Goal: Information Seeking & Learning: Check status

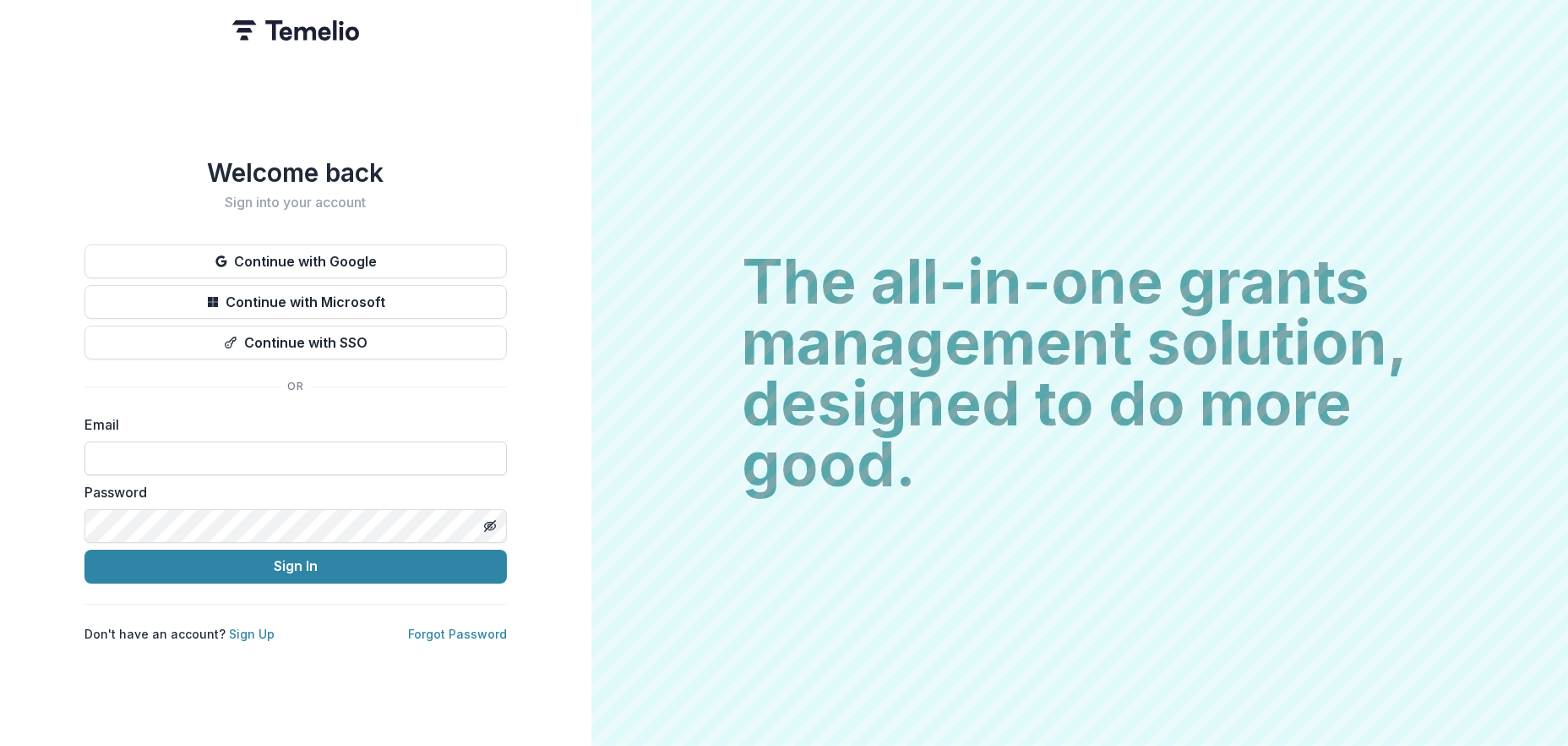
click at [215, 450] on input at bounding box center [296, 458] width 423 height 34
type input "**********"
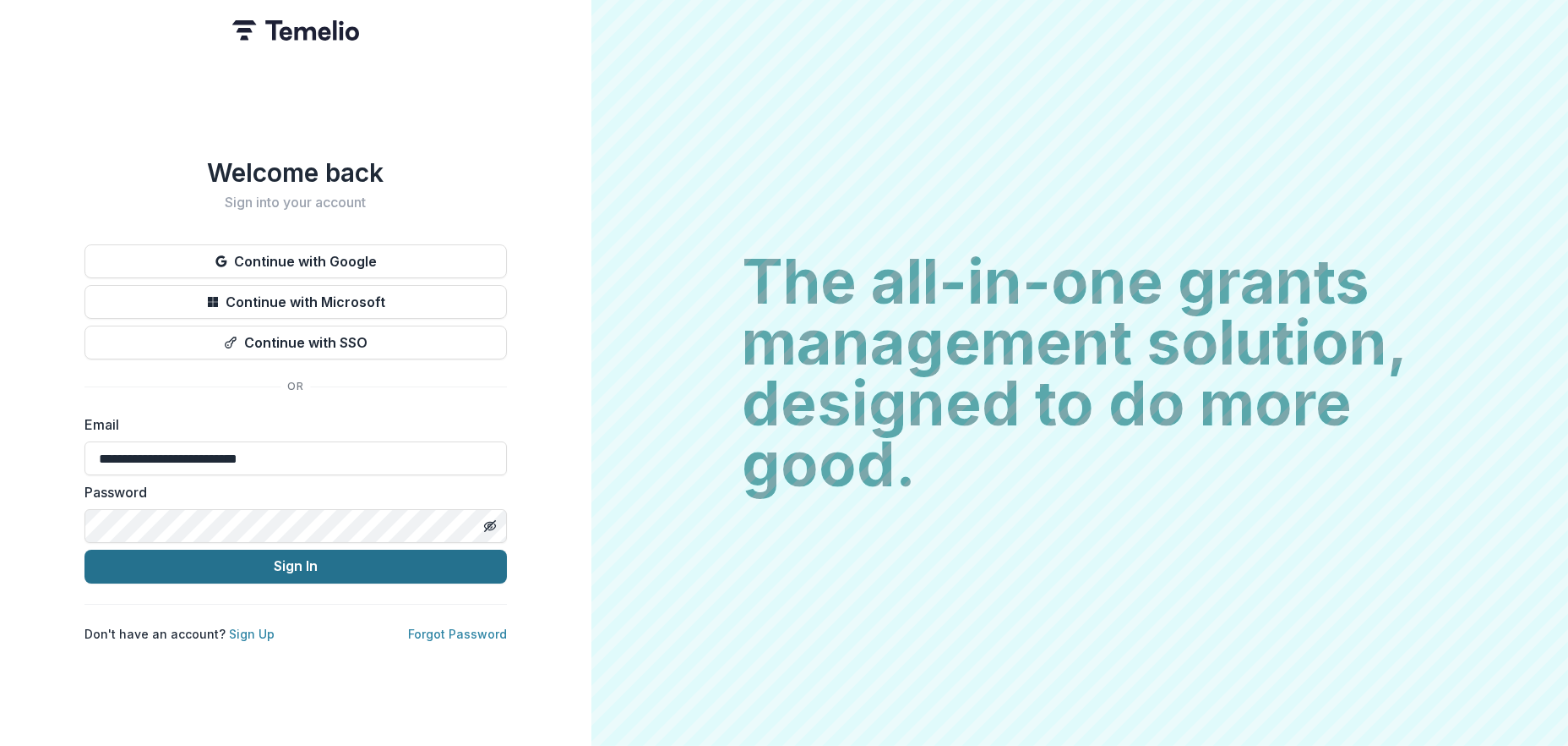
click at [308, 561] on button "Sign In" at bounding box center [296, 567] width 423 height 34
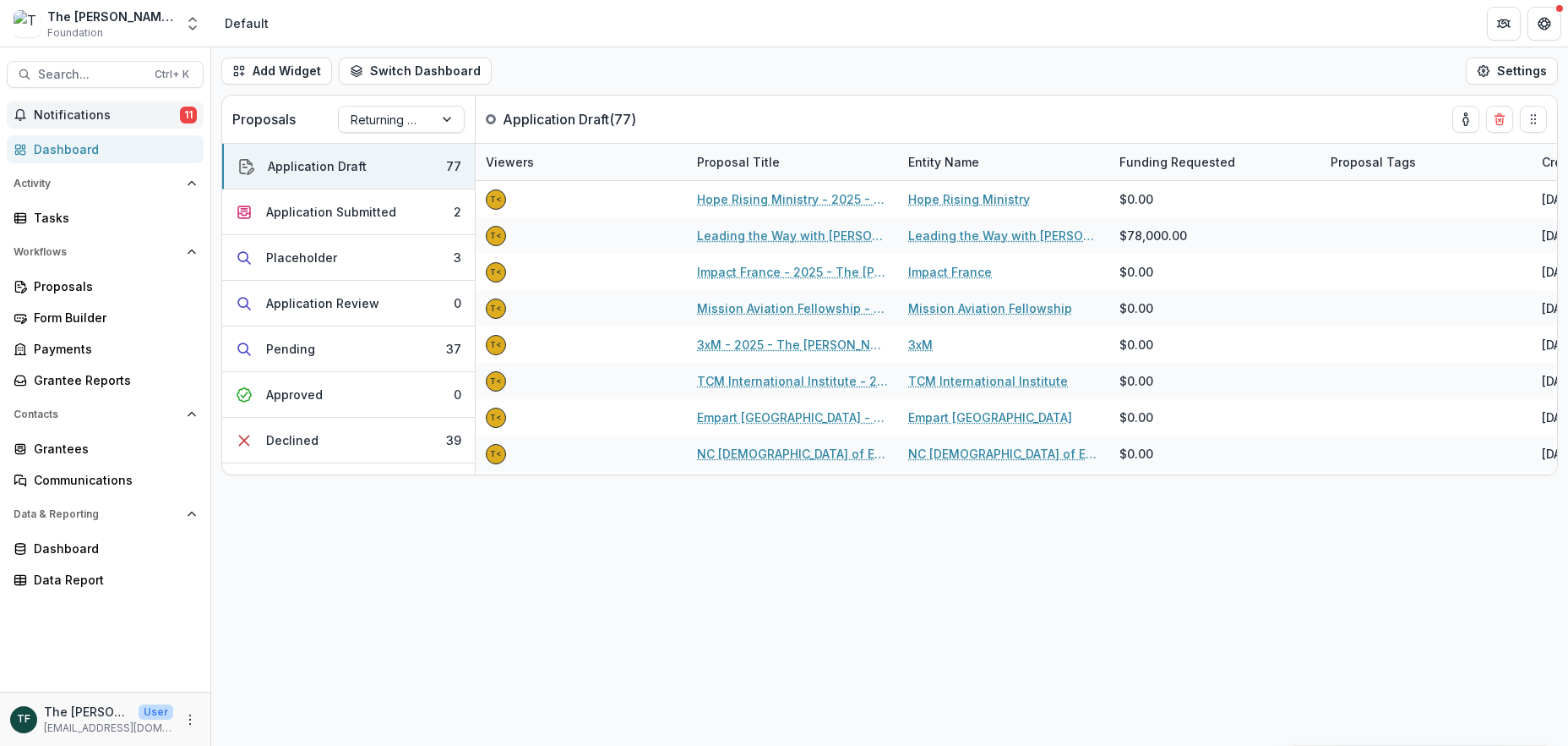
click at [72, 111] on span "Notifications" at bounding box center [107, 115] width 146 height 14
click at [53, 71] on span "Search..." at bounding box center [91, 75] width 107 height 14
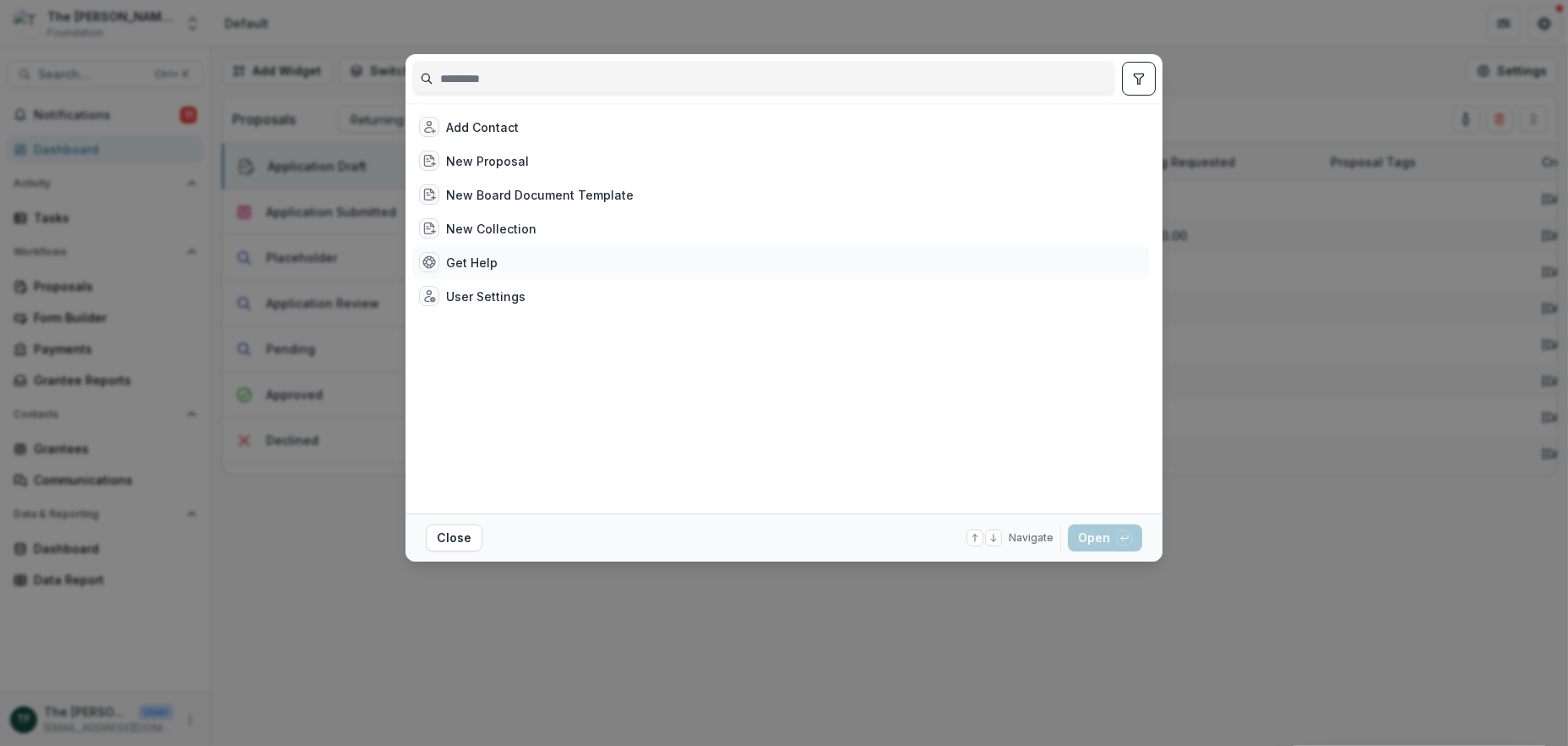
drag, startPoint x: 1277, startPoint y: 329, endPoint x: 1134, endPoint y: 266, distance: 156.3
click at [1278, 326] on div "Add Contact New Proposal New Board Document Template New Collection Get Help Us…" at bounding box center [784, 373] width 1568 height 746
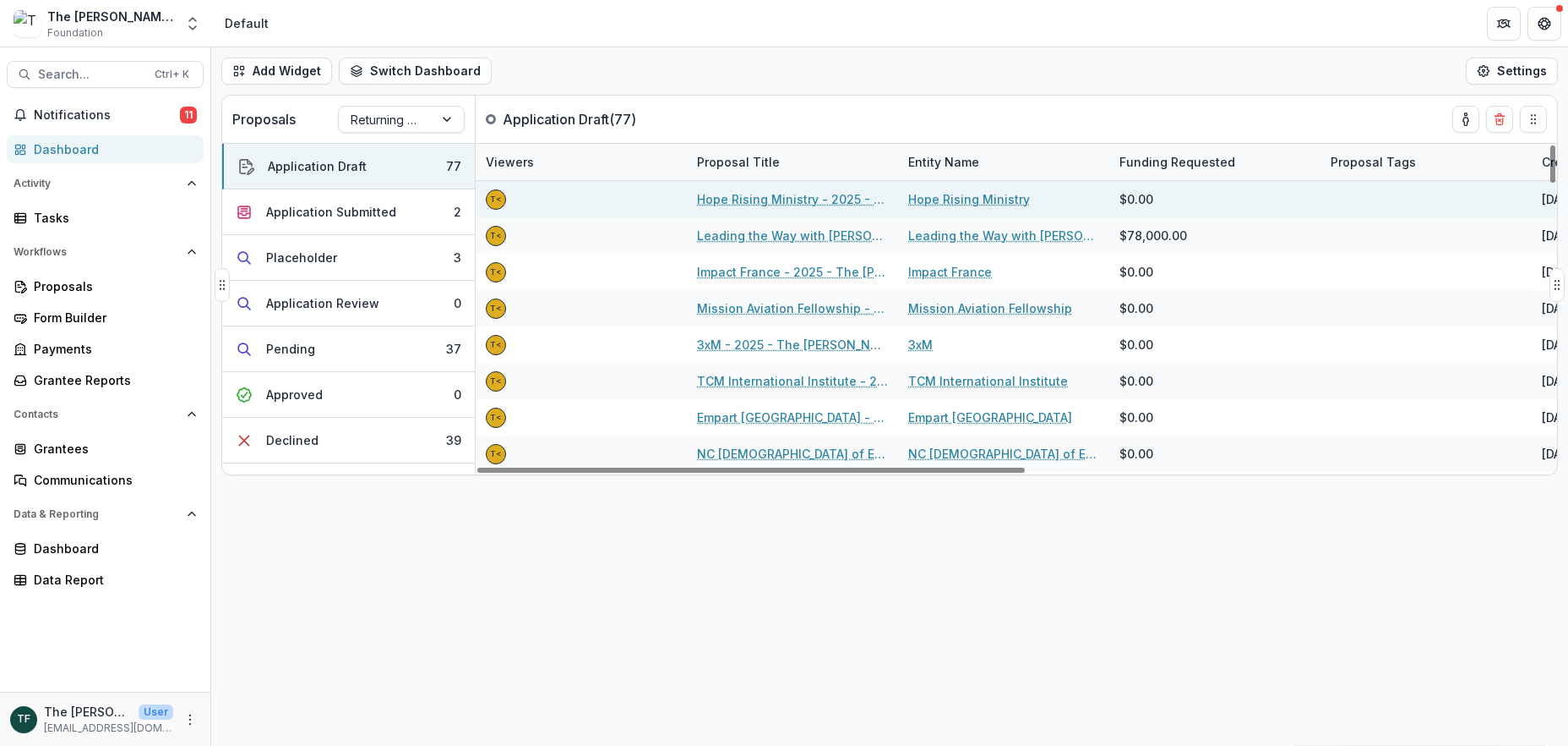
click at [719, 191] on link "Hope Rising Ministry - 2025 - The [PERSON_NAME] Foundation Grant Proposal Appli…" at bounding box center [792, 199] width 191 height 18
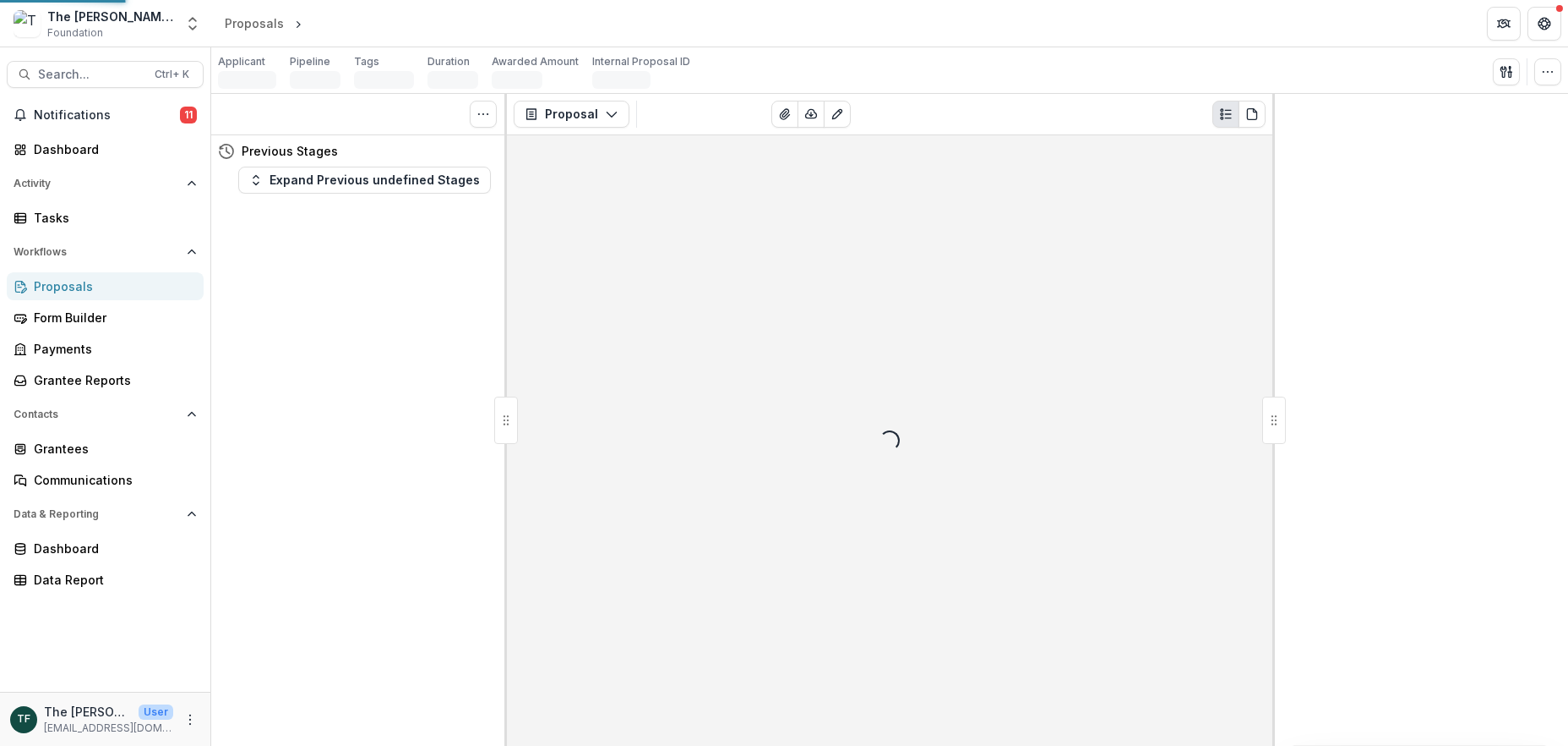
click at [719, 191] on div "Proposal Proposal Payments Reports Grant Agreements Board Summaries Bank Detail…" at bounding box center [889, 420] width 766 height 652
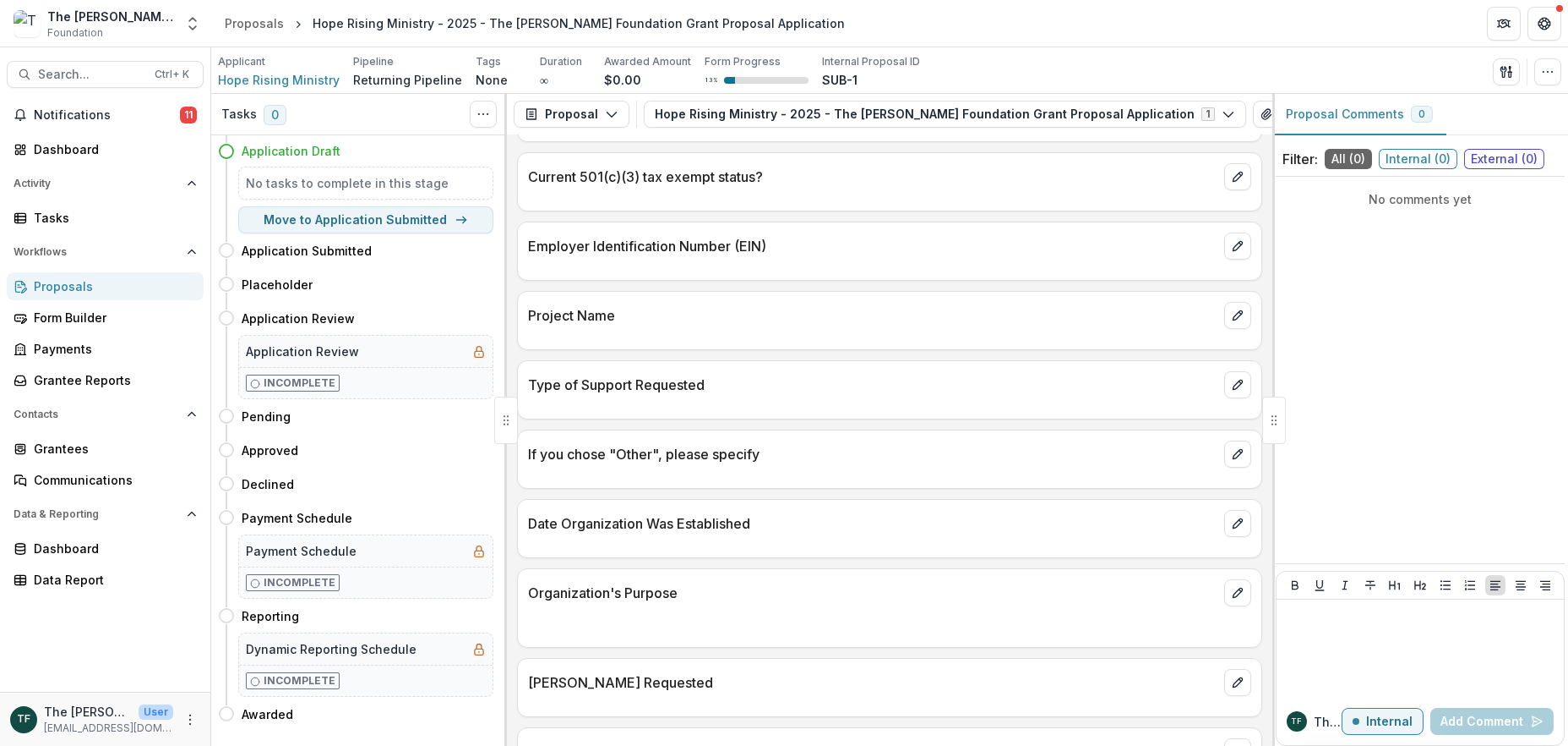
scroll to position [1240, 0]
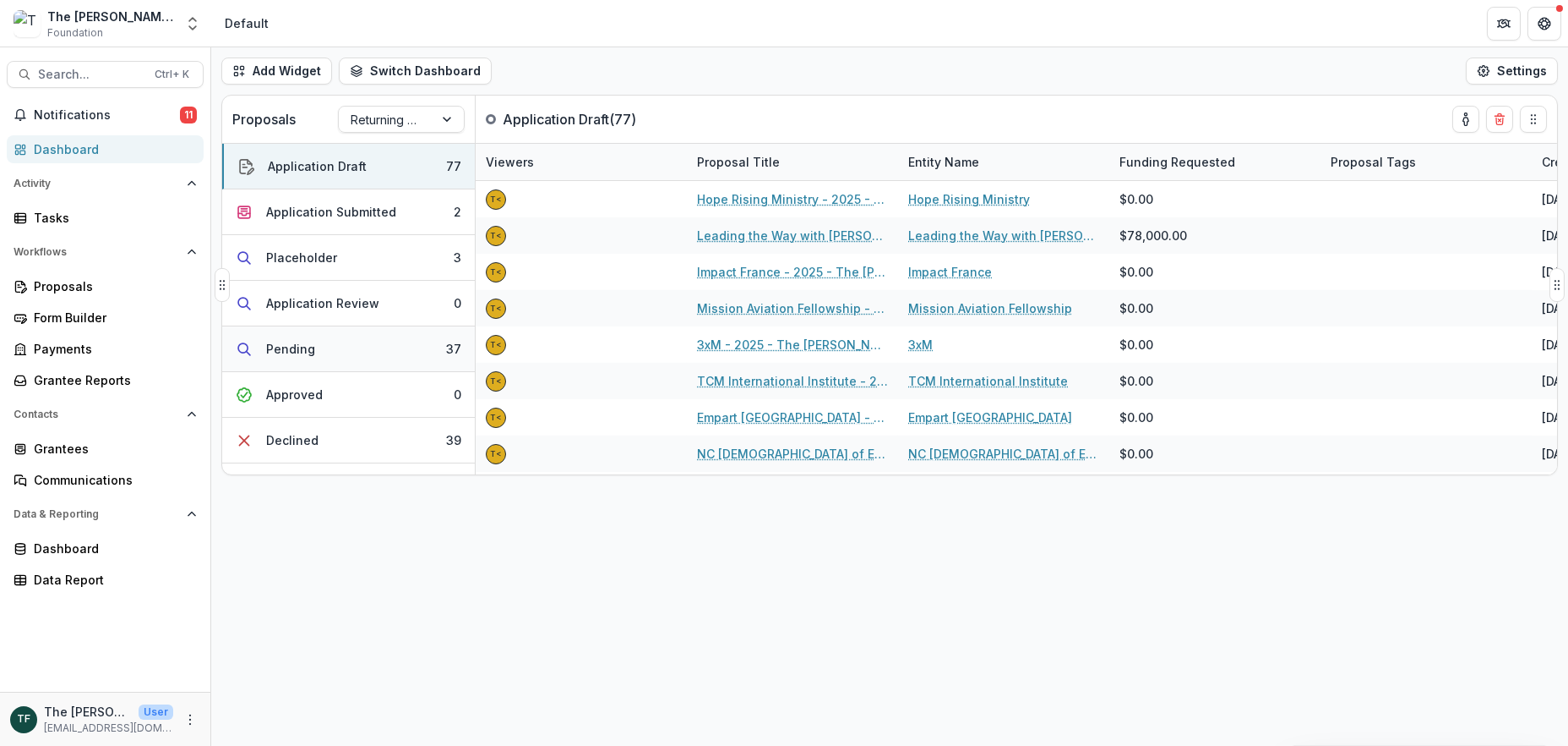
click at [352, 341] on button "Pending 37" at bounding box center [348, 349] width 253 height 46
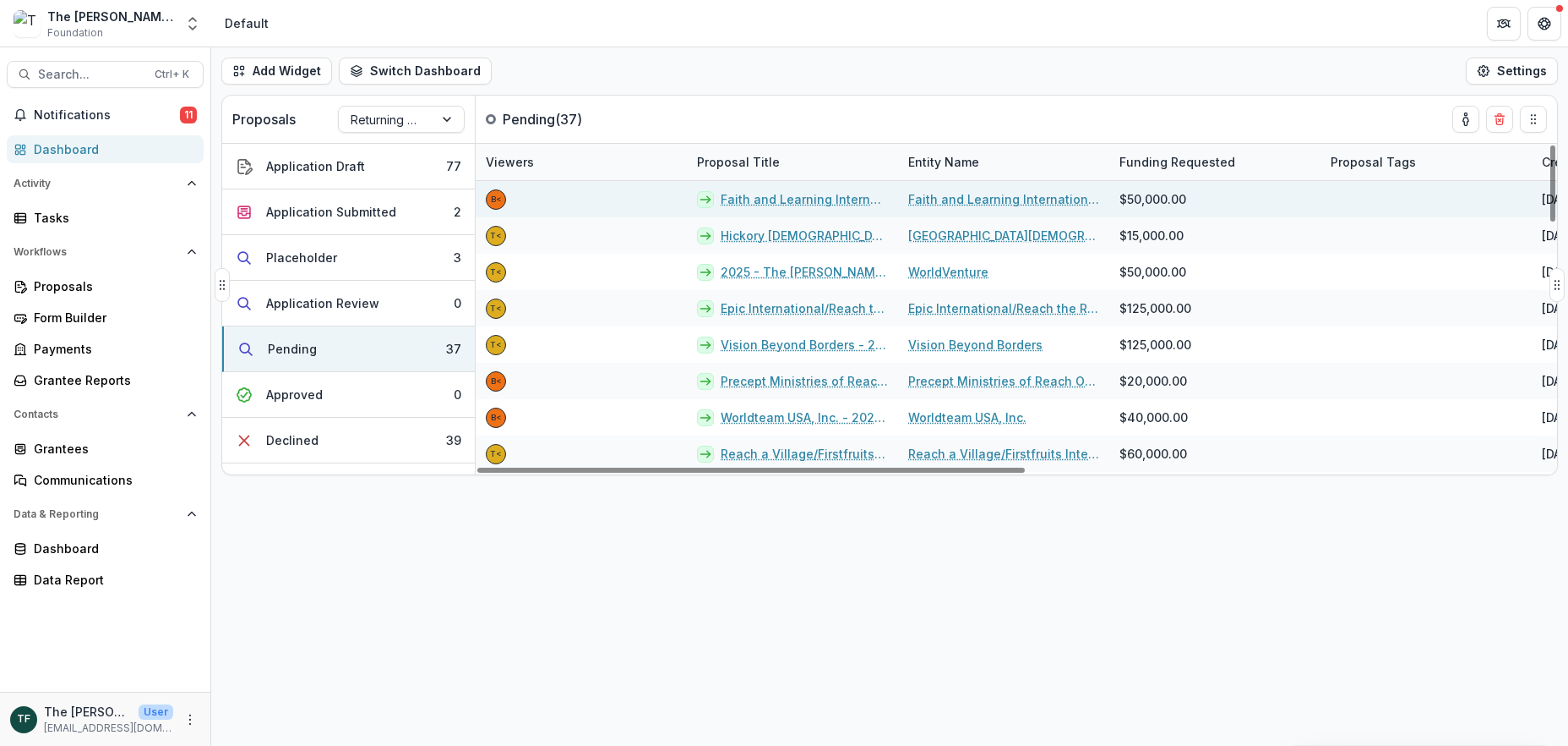
click at [782, 202] on link "Faith and Learning International/FIRM Foundation - 2025 - The Bolick Foundation…" at bounding box center [803, 199] width 167 height 18
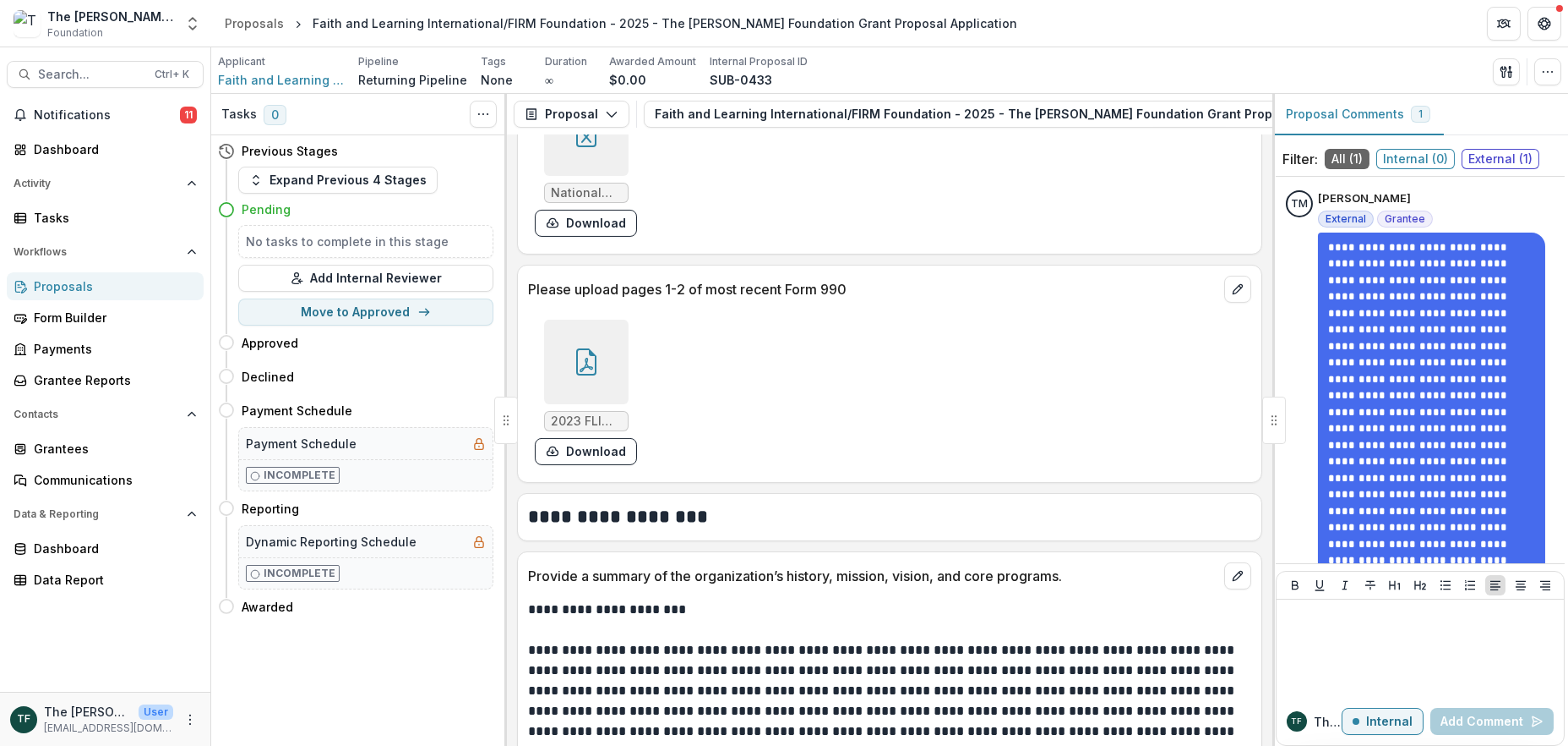
scroll to position [2254, 0]
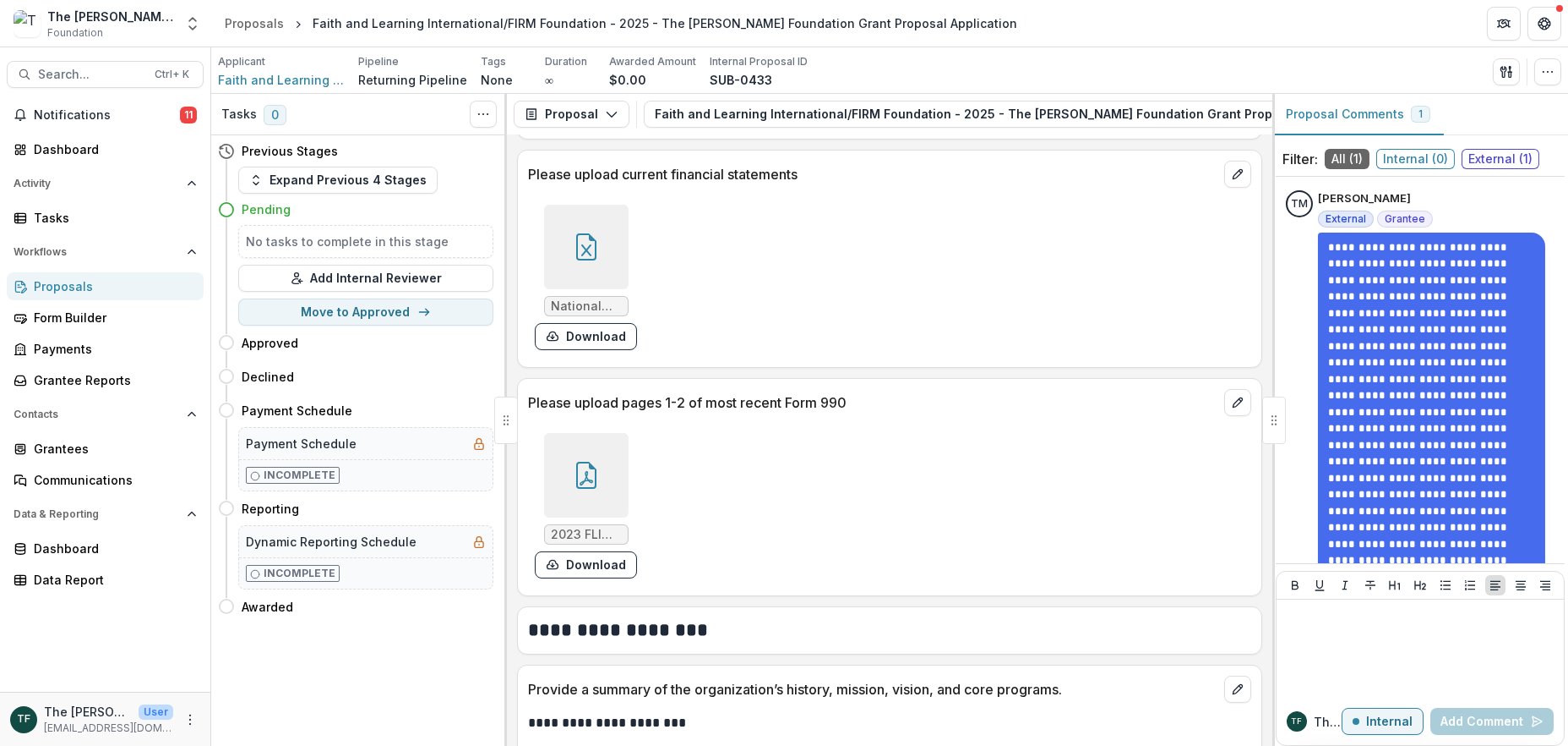
click at [583, 482] on icon at bounding box center [586, 475] width 27 height 27
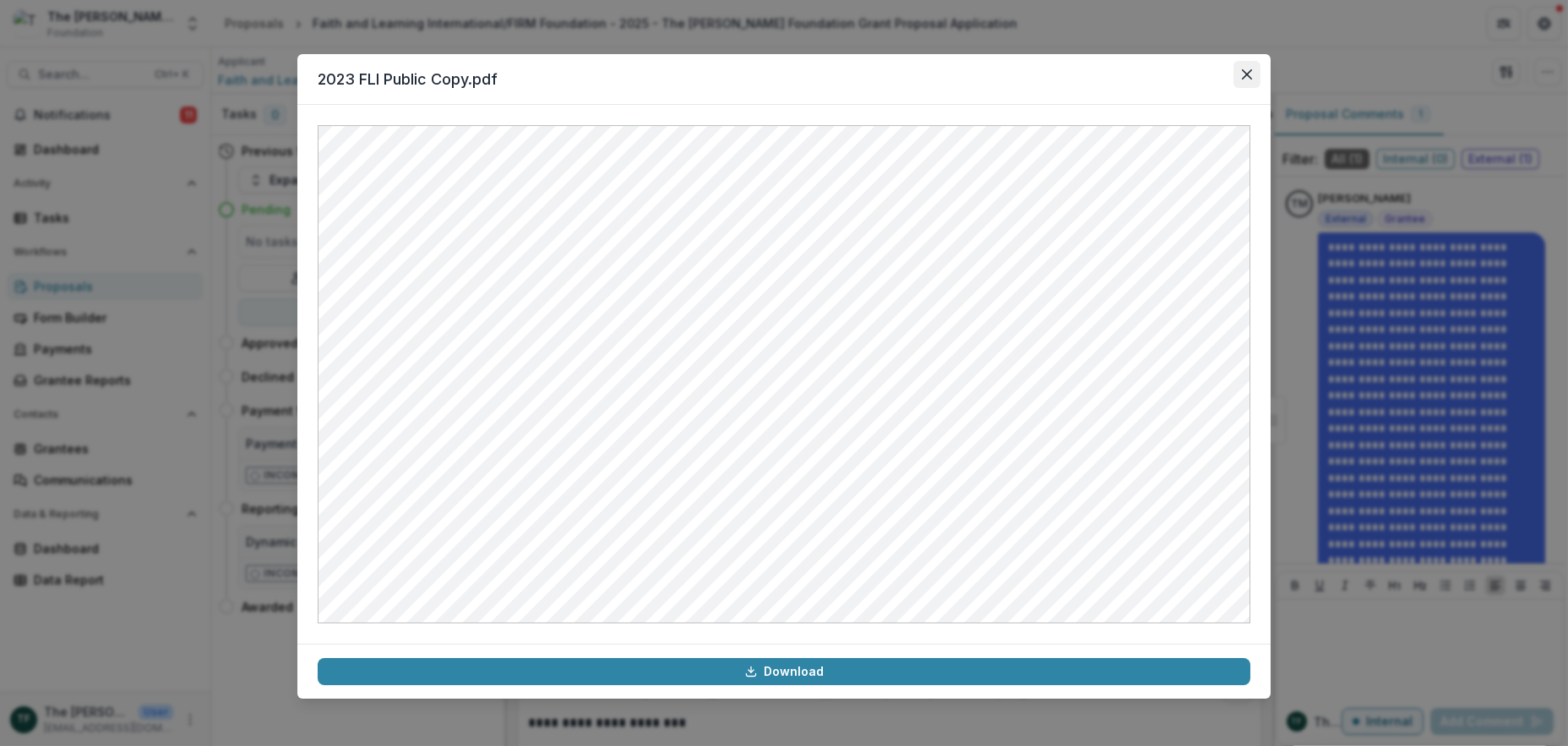
click at [1244, 66] on button "Close" at bounding box center [1246, 74] width 27 height 27
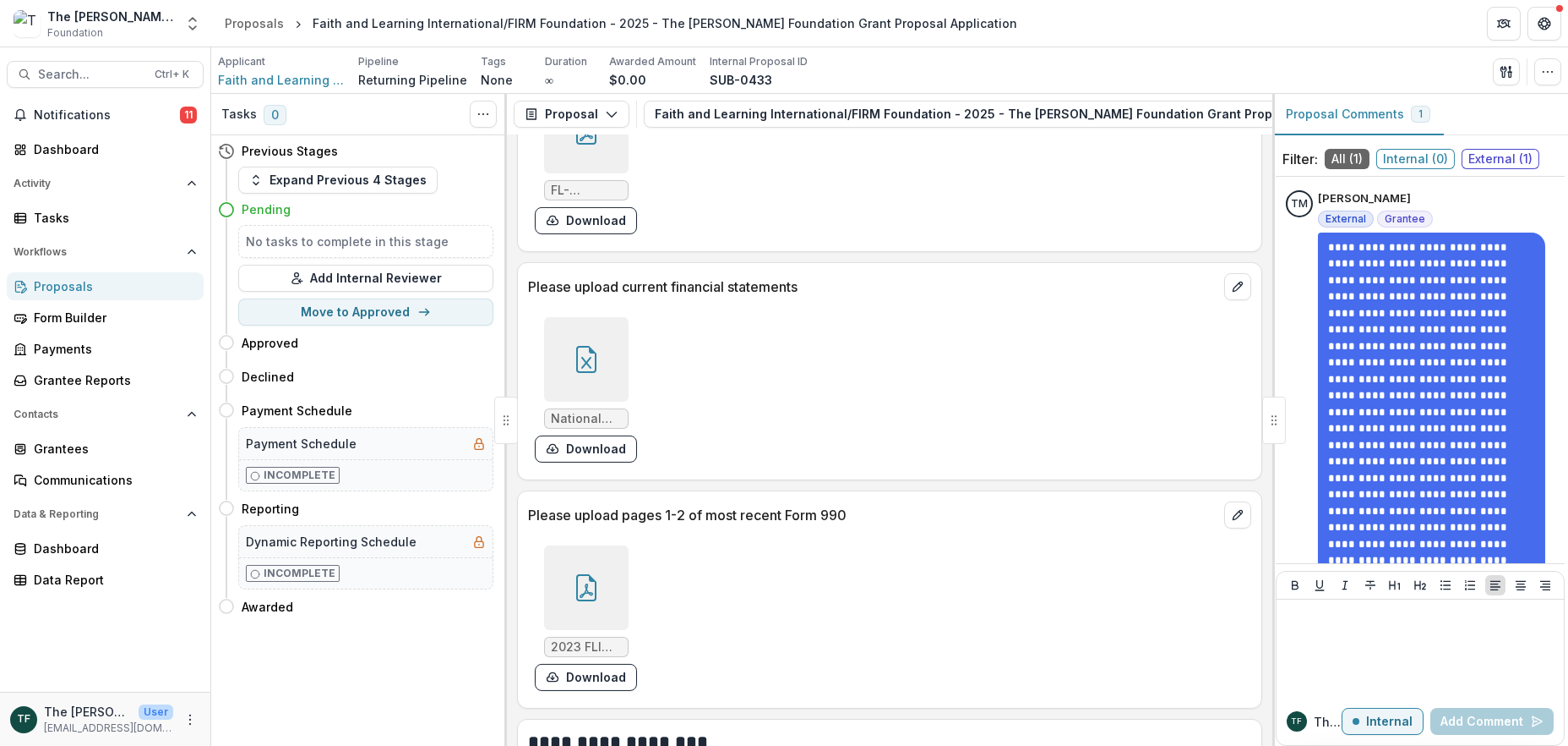
scroll to position [2029, 0]
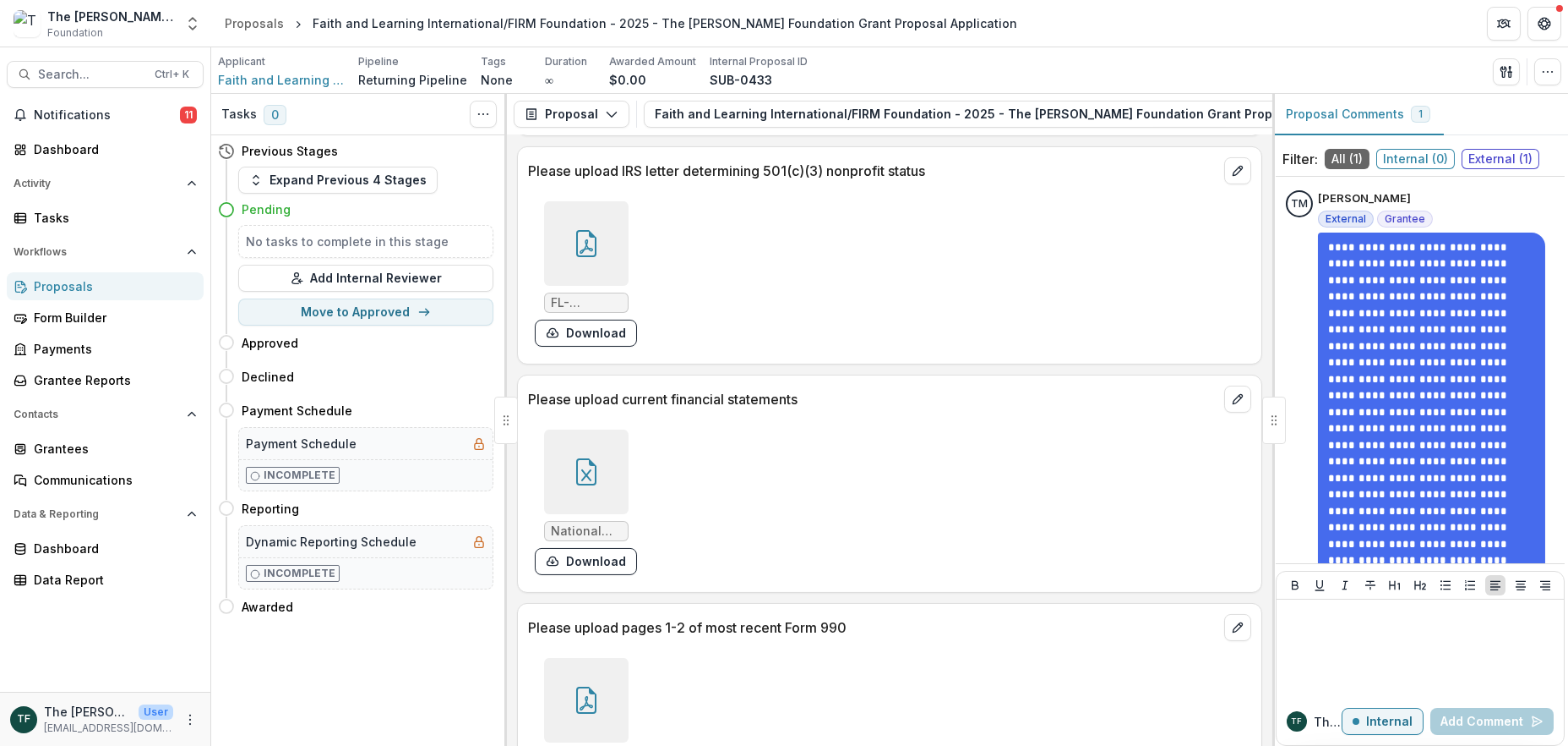
click at [565, 233] on div at bounding box center [587, 243] width 85 height 85
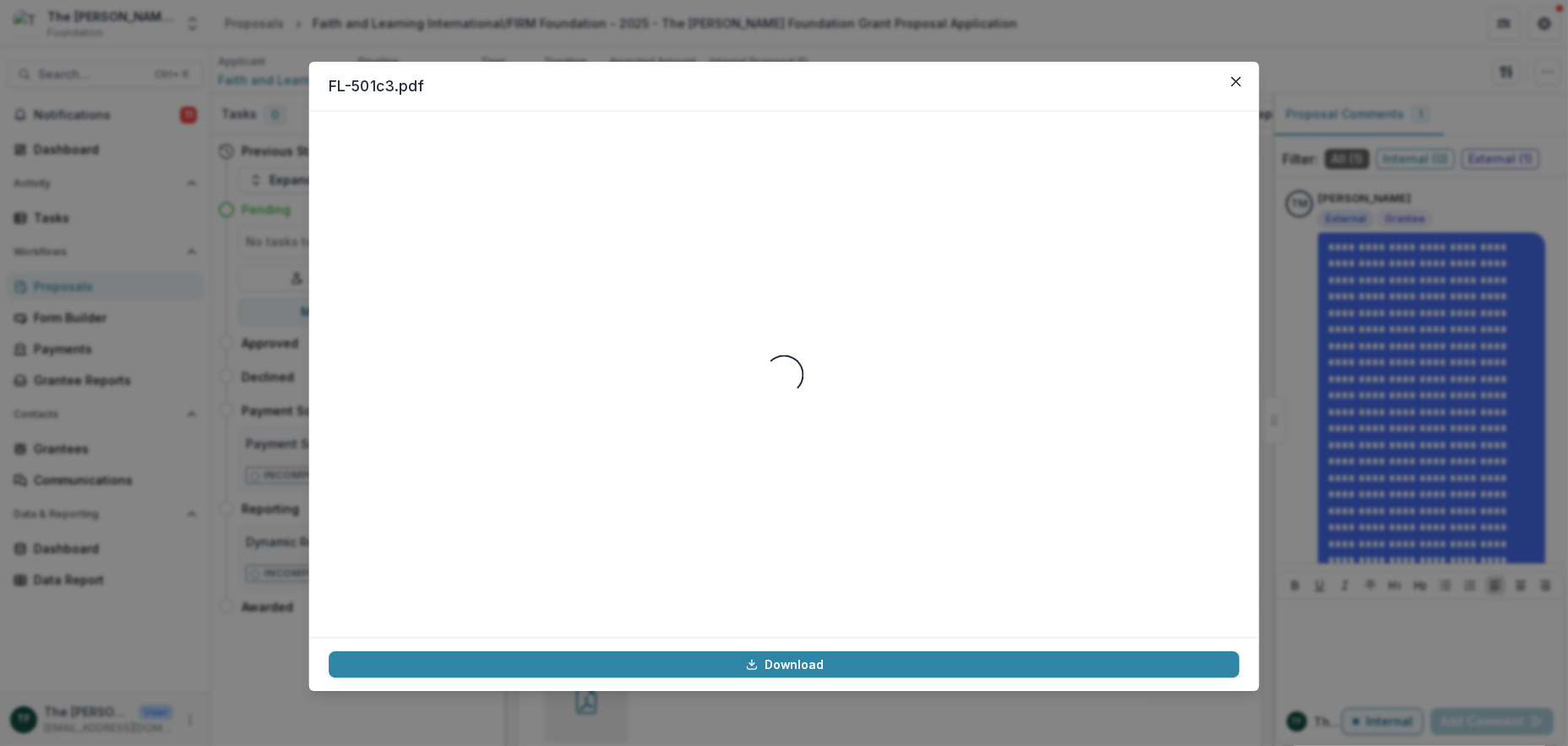
click at [565, 233] on div "Loading..." at bounding box center [784, 374] width 910 height 486
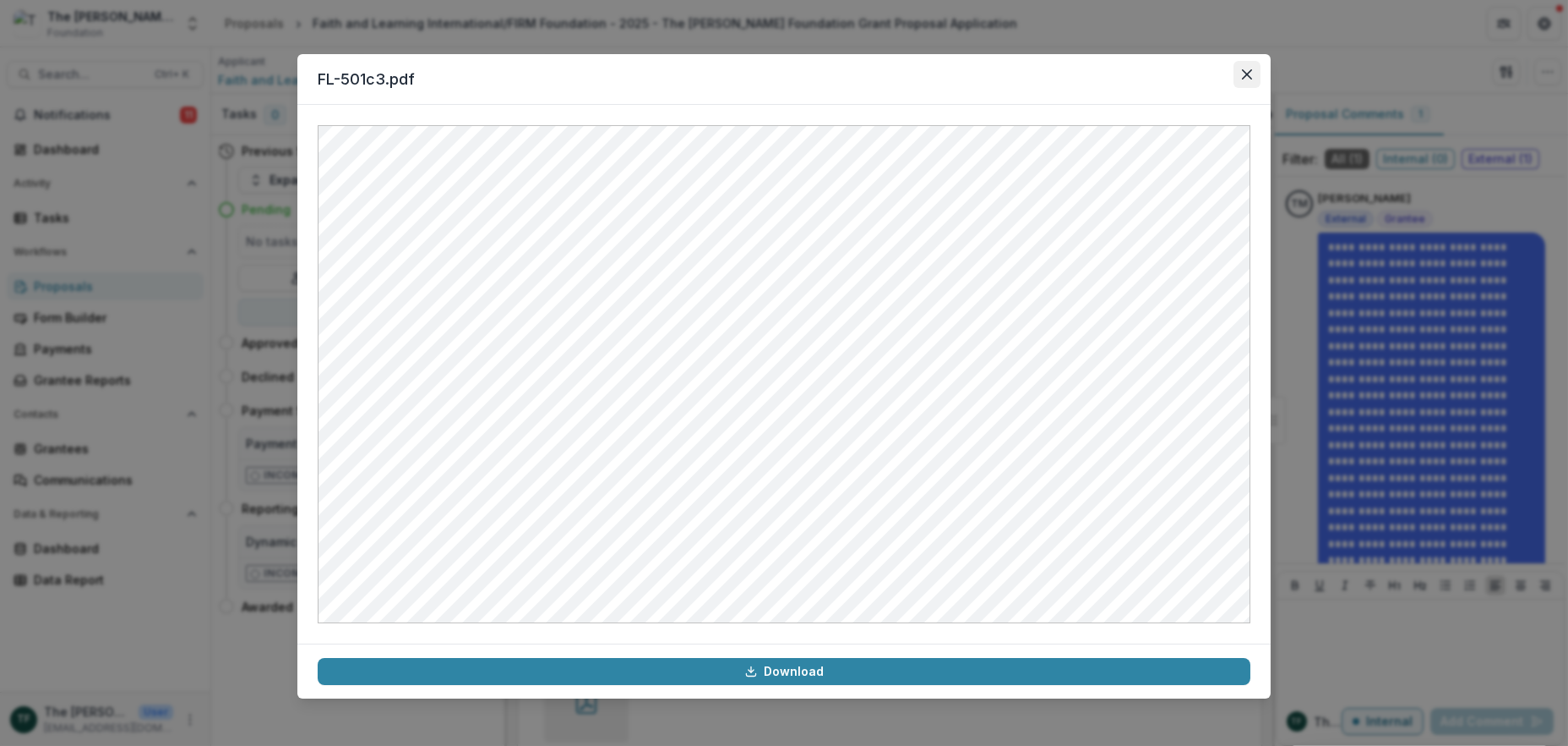
click at [1248, 67] on button "Close" at bounding box center [1246, 74] width 27 height 27
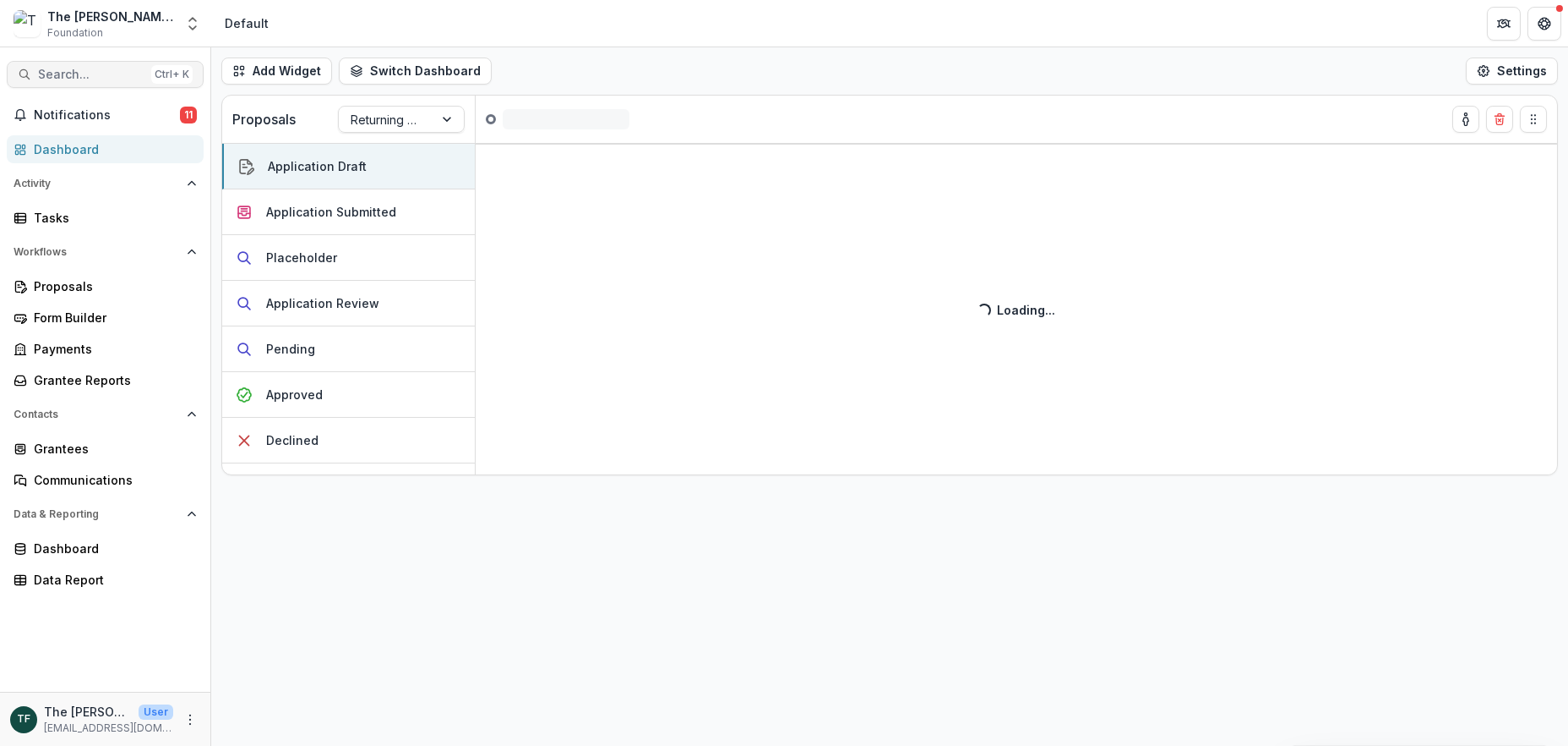
click at [81, 71] on span "Search..." at bounding box center [91, 75] width 107 height 14
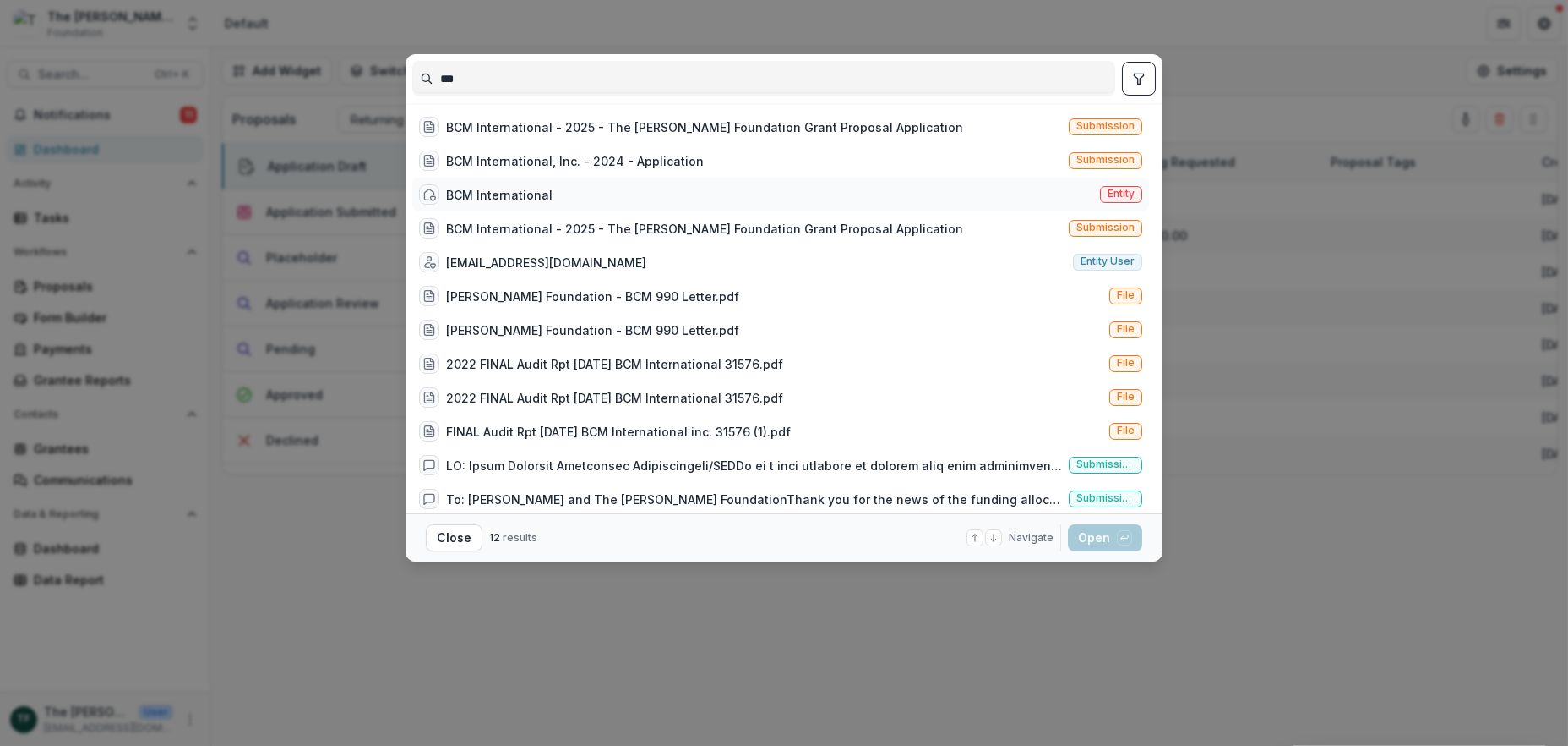
type input "***"
click at [550, 194] on div "BCM International Entity" at bounding box center [781, 195] width 737 height 34
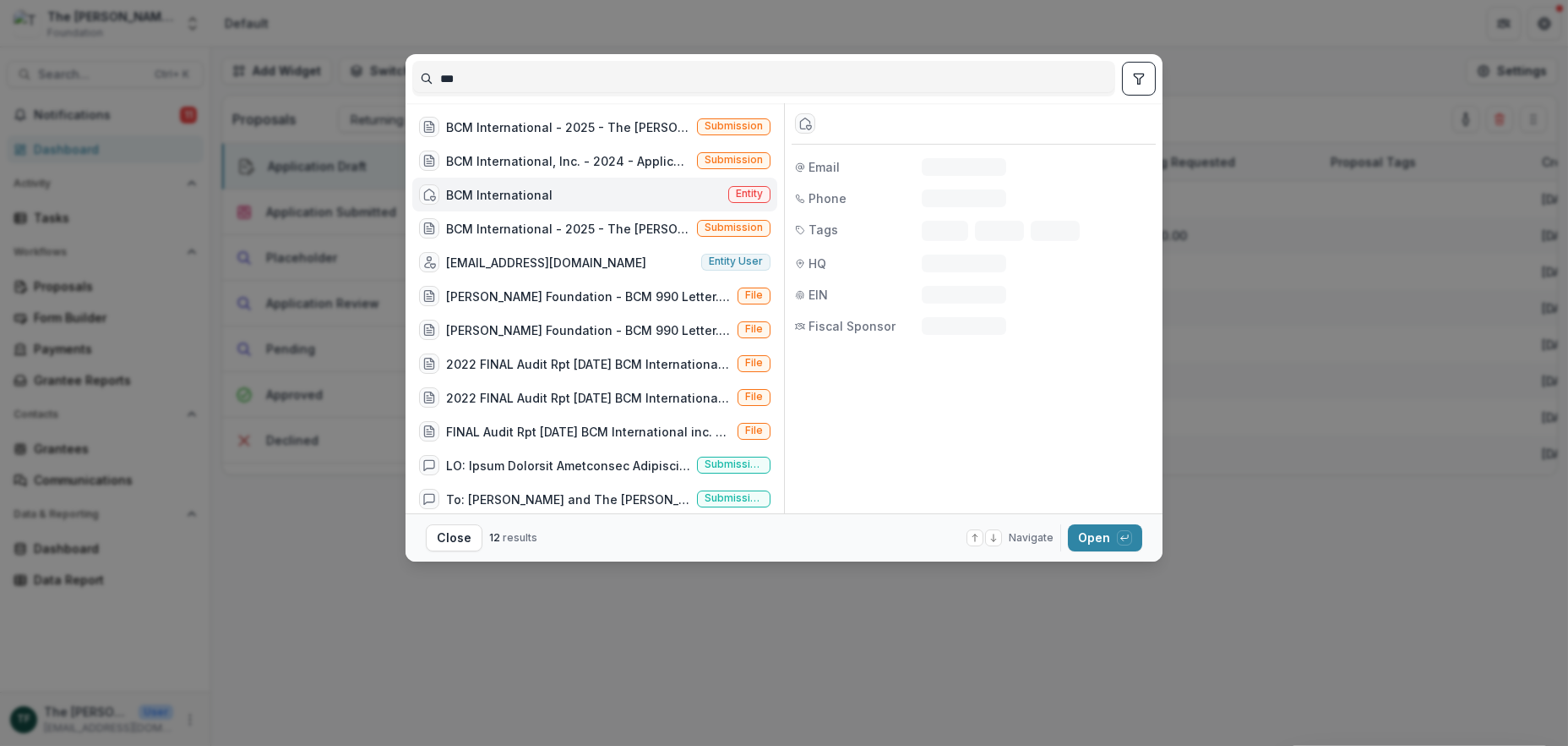
click at [550, 194] on div "BCM International Entity" at bounding box center [595, 195] width 365 height 34
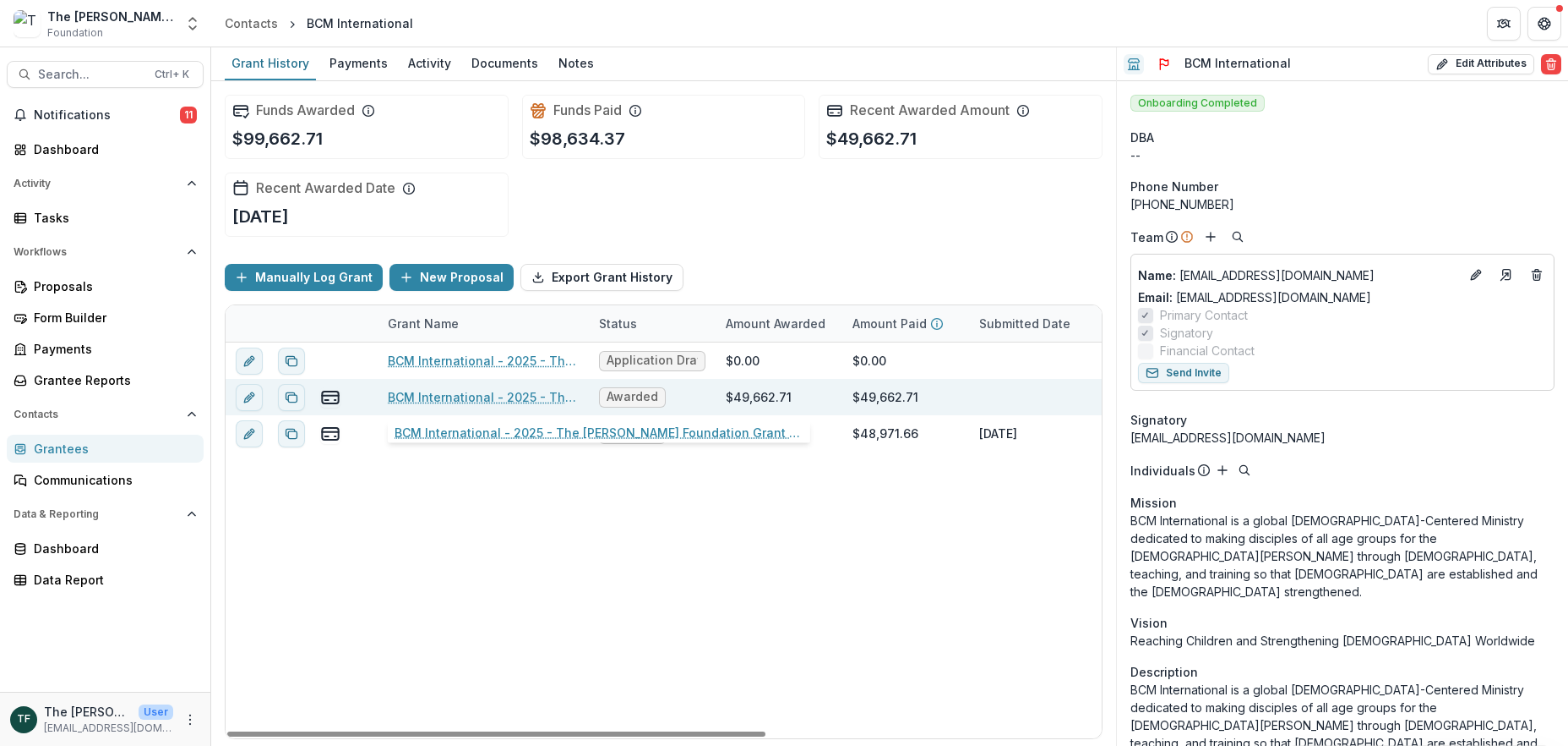
click at [458, 393] on link "BCM International - 2025 - The Bolick Foundation Grant Proposal Application" at bounding box center [483, 397] width 191 height 18
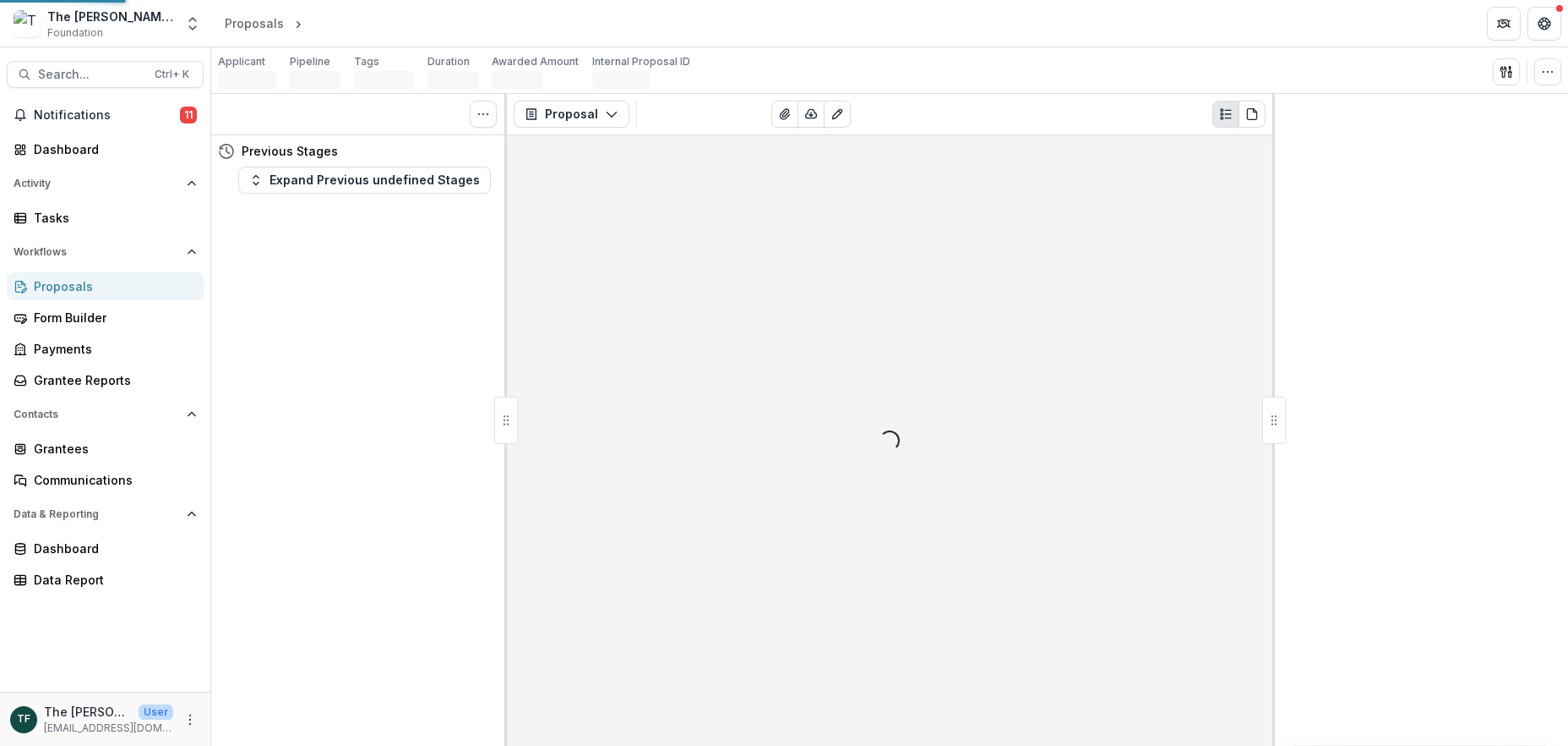
click at [458, 393] on div "Tasks 0 Show Cancelled Tasks Previous Stages Expand Previous undefined Stages" at bounding box center [359, 420] width 296 height 652
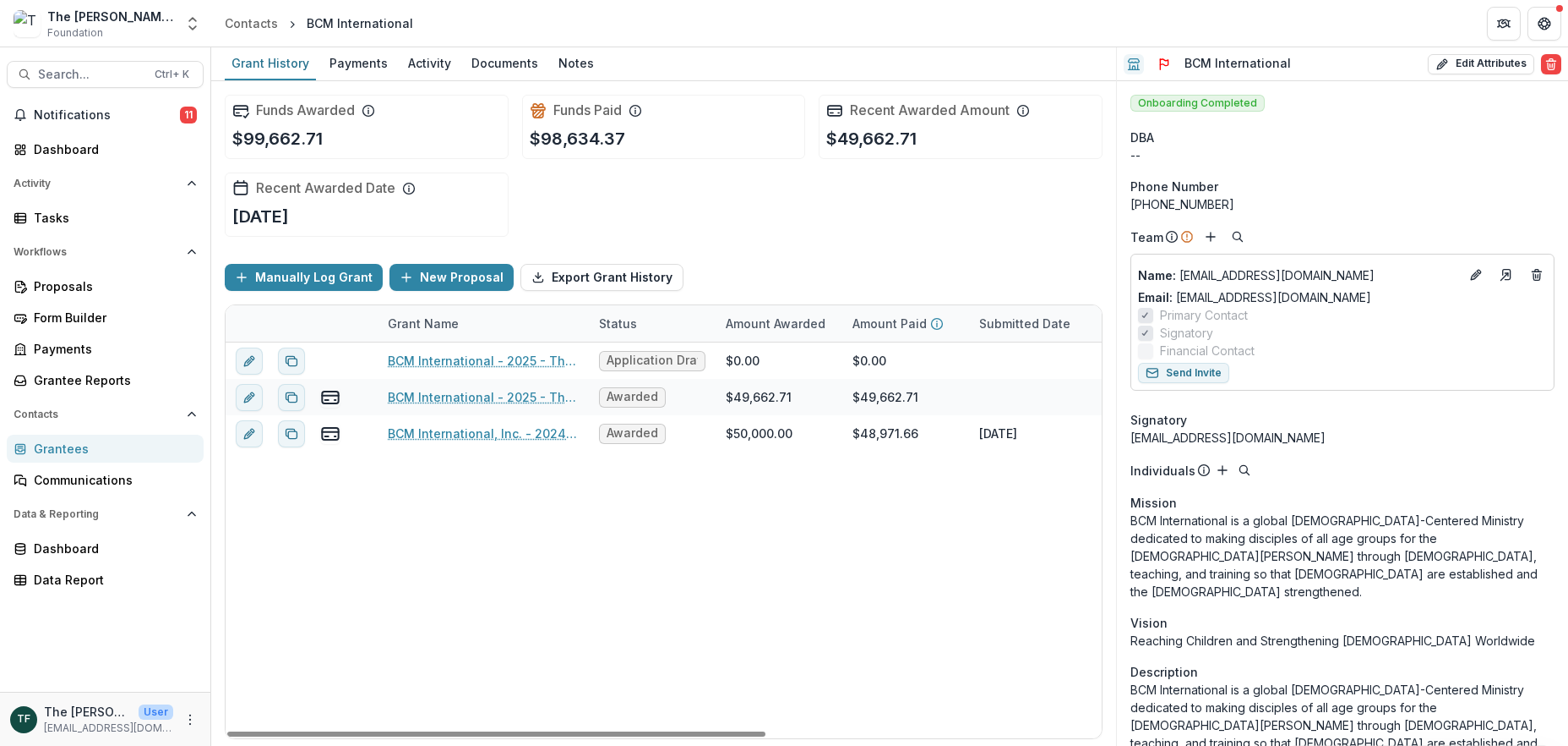
drag, startPoint x: 658, startPoint y: 727, endPoint x: 652, endPoint y: 711, distance: 17.1
click at [627, 731] on div at bounding box center [496, 733] width 539 height 5
click at [493, 63] on div "Documents" at bounding box center [505, 63] width 80 height 25
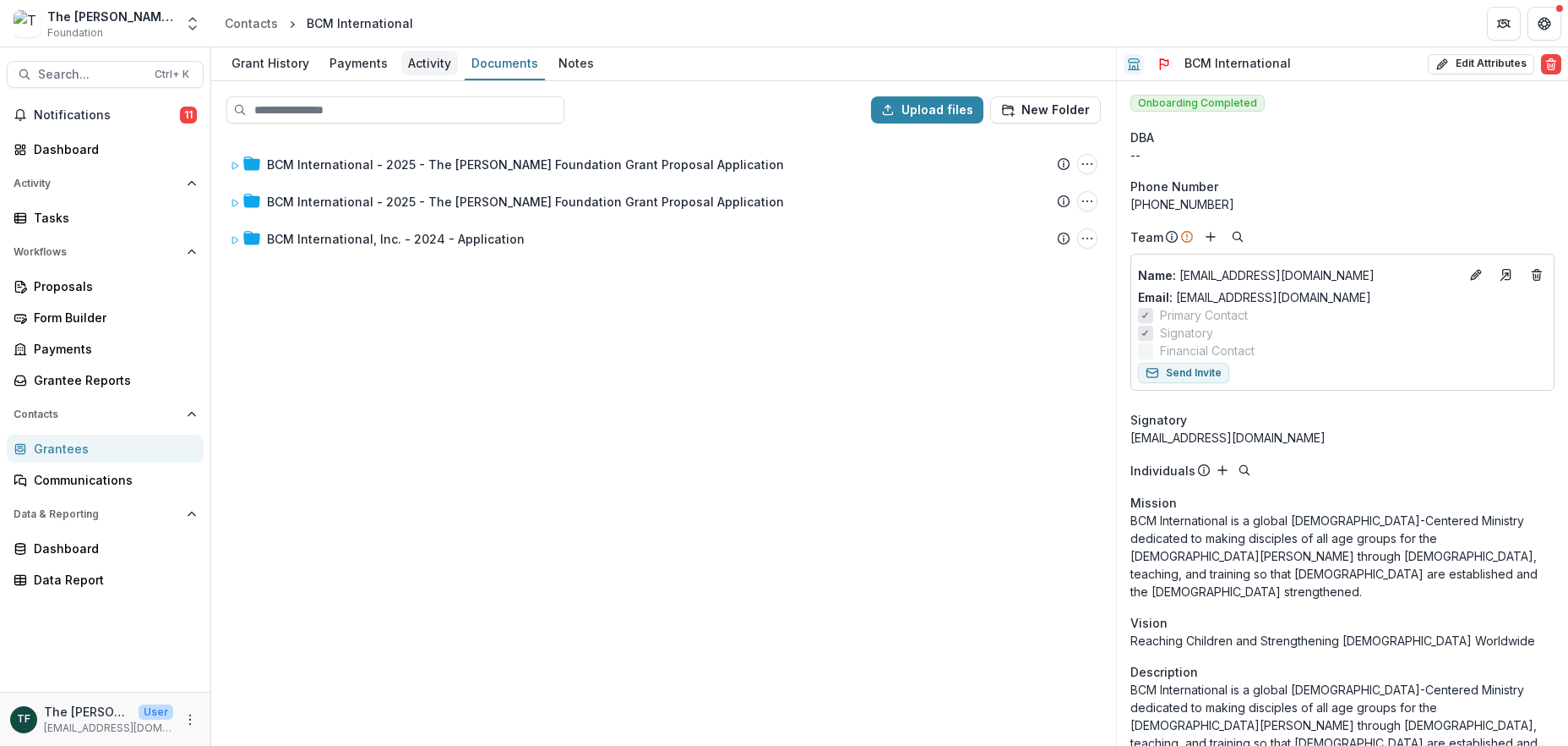
click at [424, 61] on div "Activity" at bounding box center [430, 63] width 57 height 25
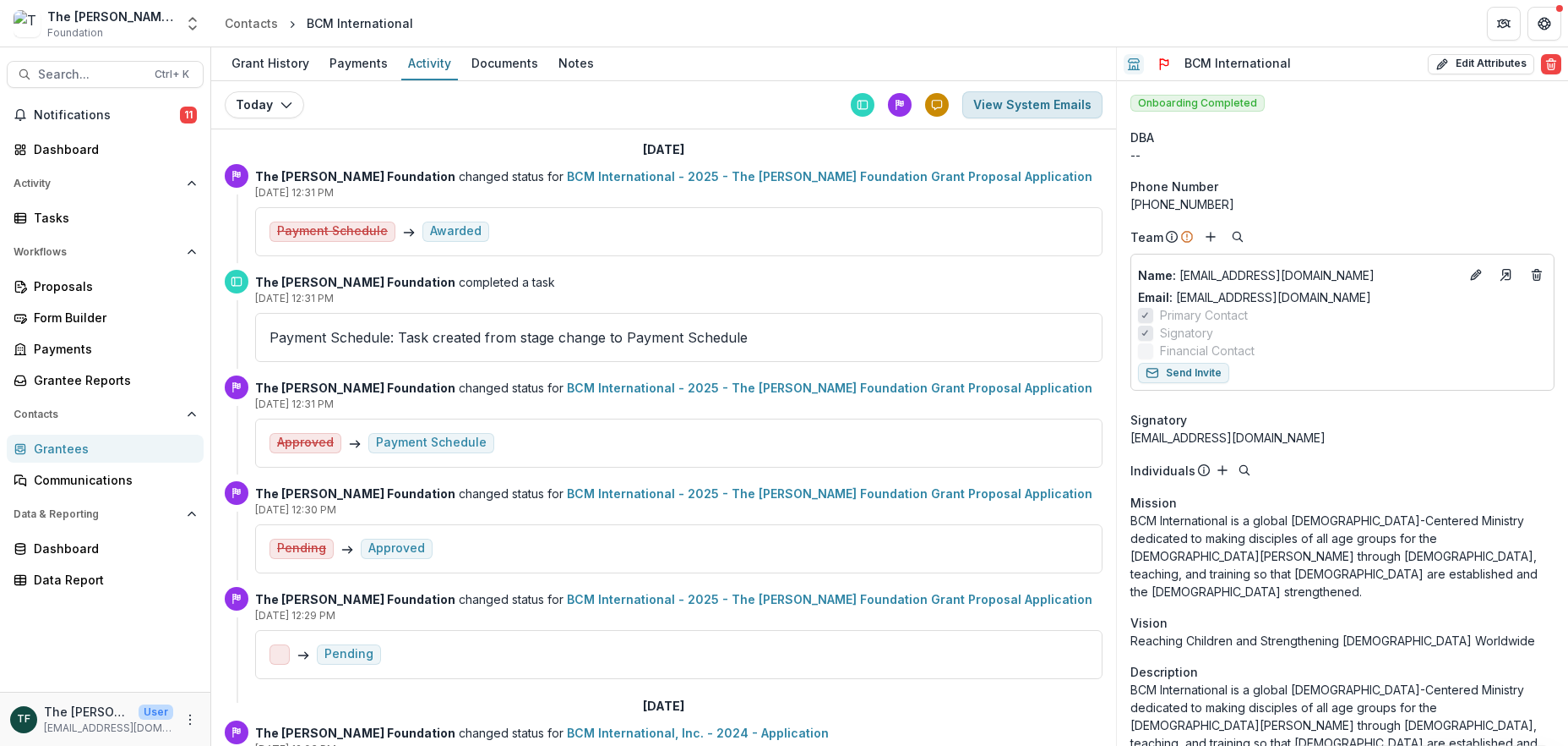
click at [1011, 108] on button "View System Emails" at bounding box center [1032, 104] width 140 height 27
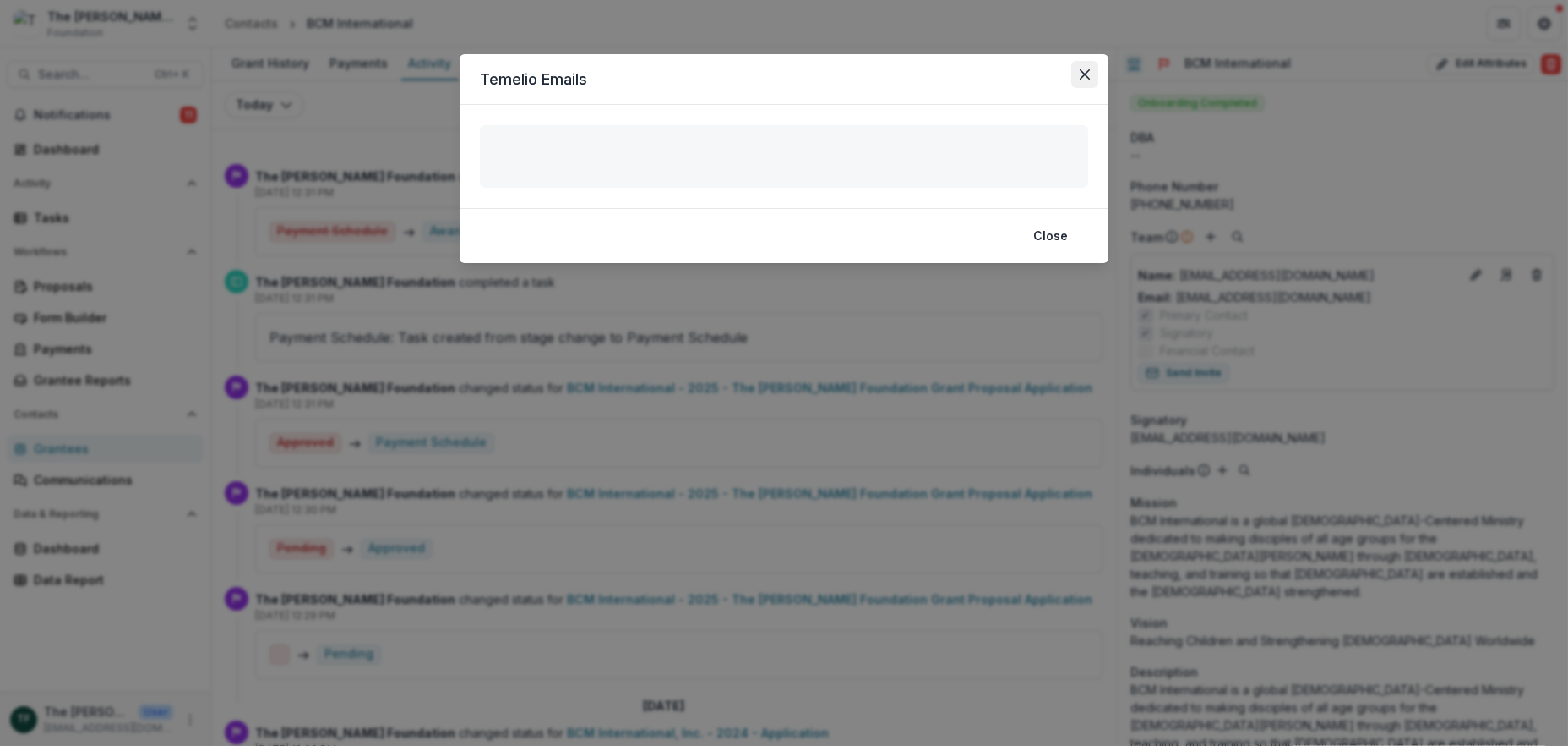
click at [1080, 69] on icon "Close" at bounding box center [1085, 74] width 10 height 10
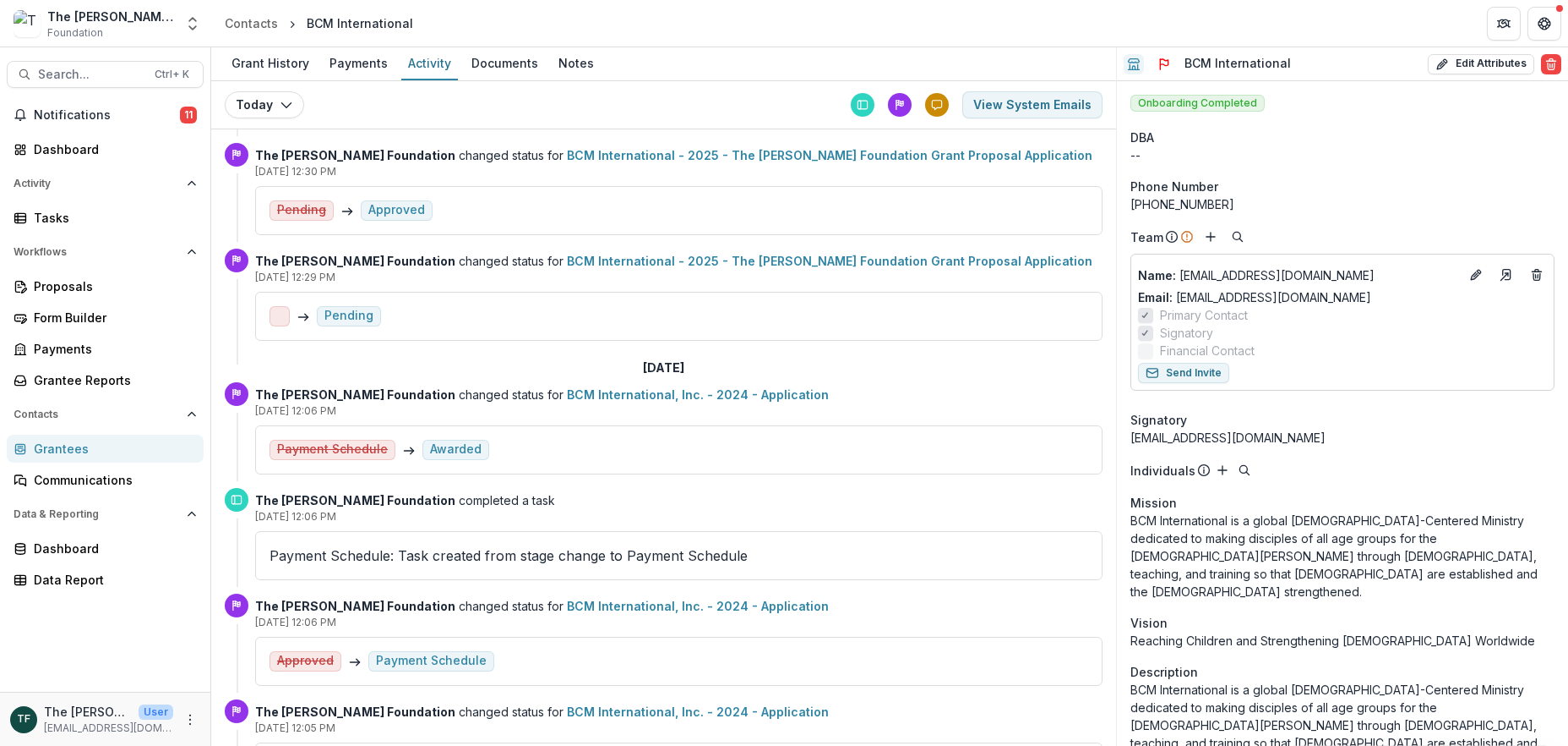
scroll to position [676, 0]
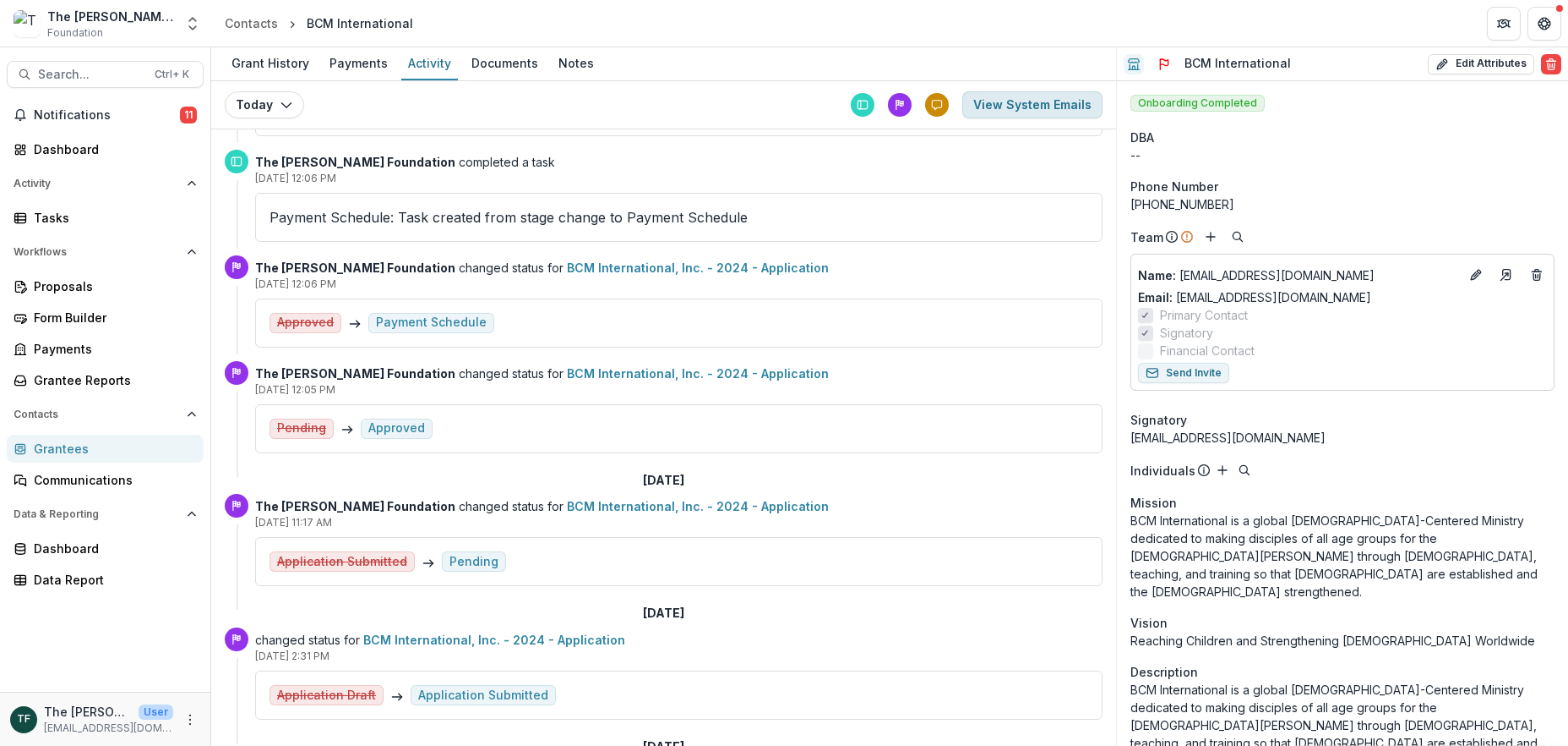
click at [1052, 105] on button "View System Emails" at bounding box center [1032, 104] width 140 height 27
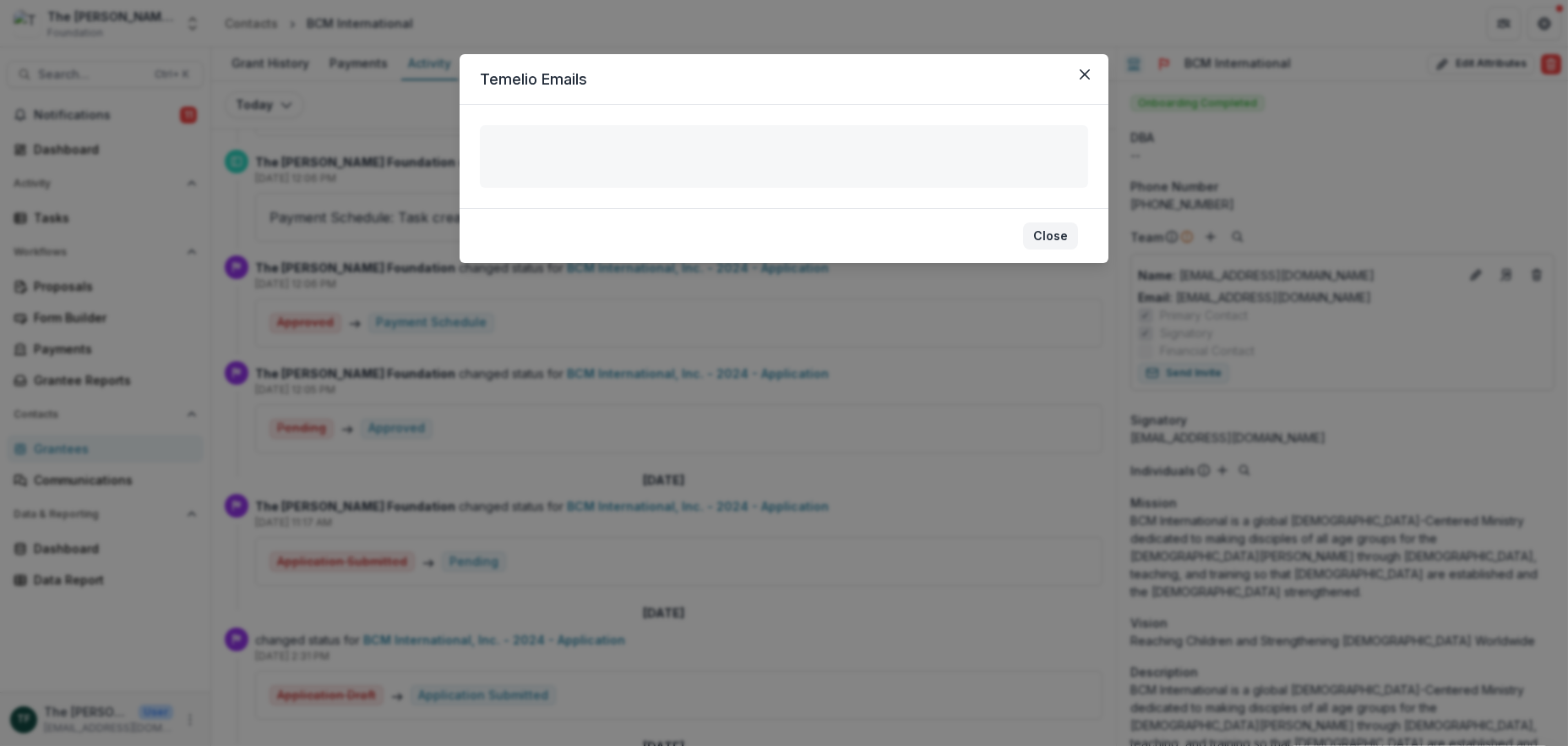
click at [1036, 240] on button "Close" at bounding box center [1050, 235] width 55 height 27
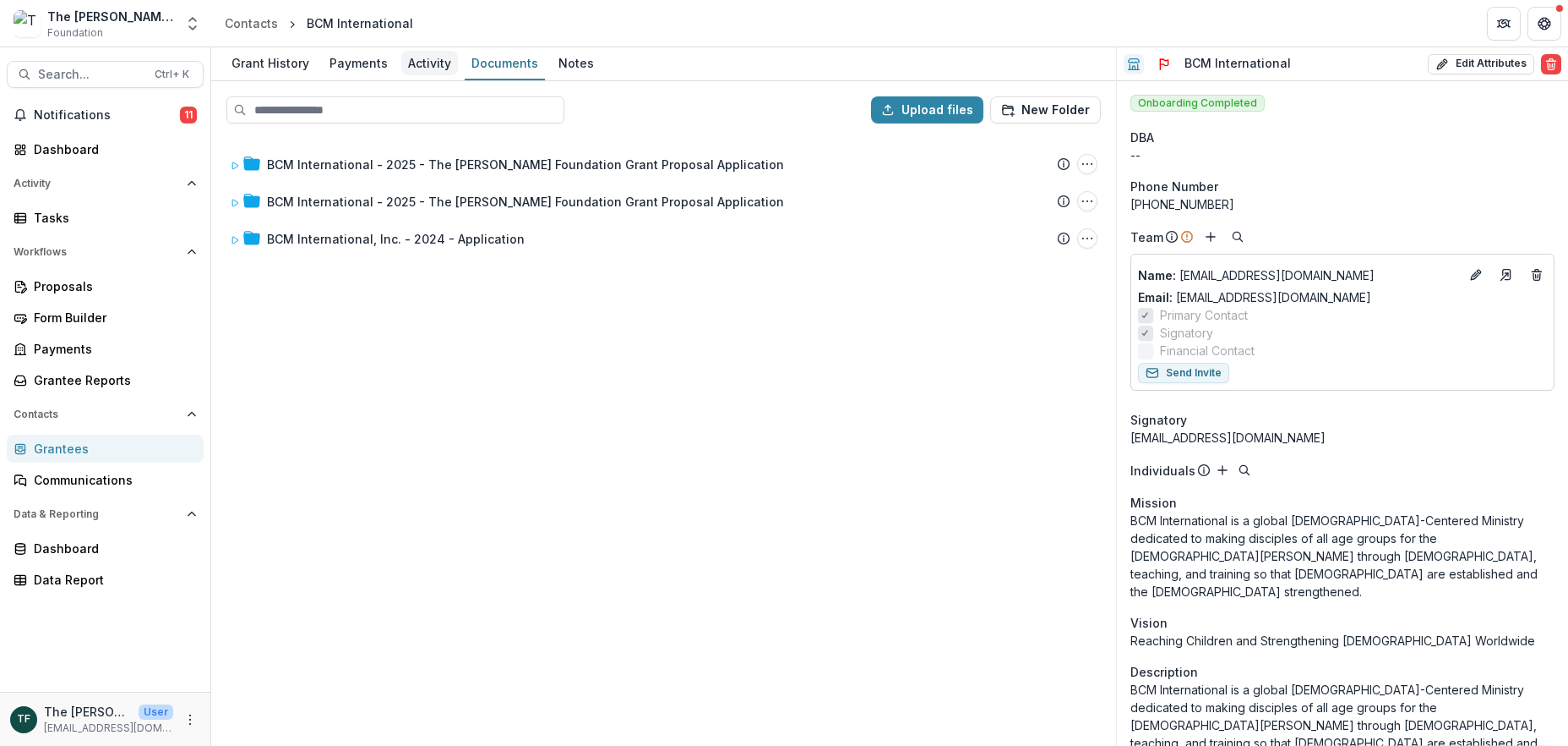
click at [420, 70] on div "Activity" at bounding box center [430, 63] width 57 height 25
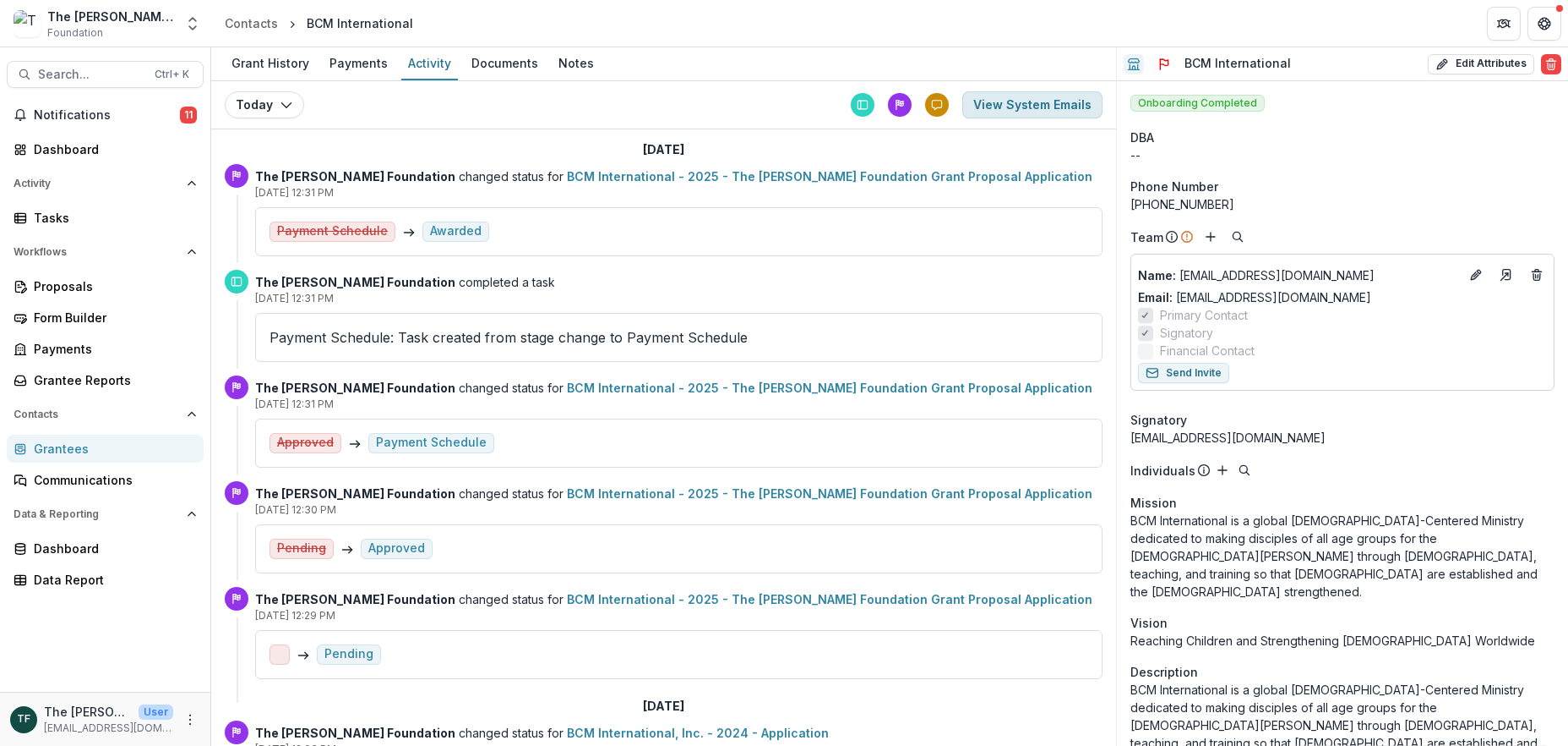
click at [1027, 107] on button "View System Emails" at bounding box center [1032, 104] width 140 height 27
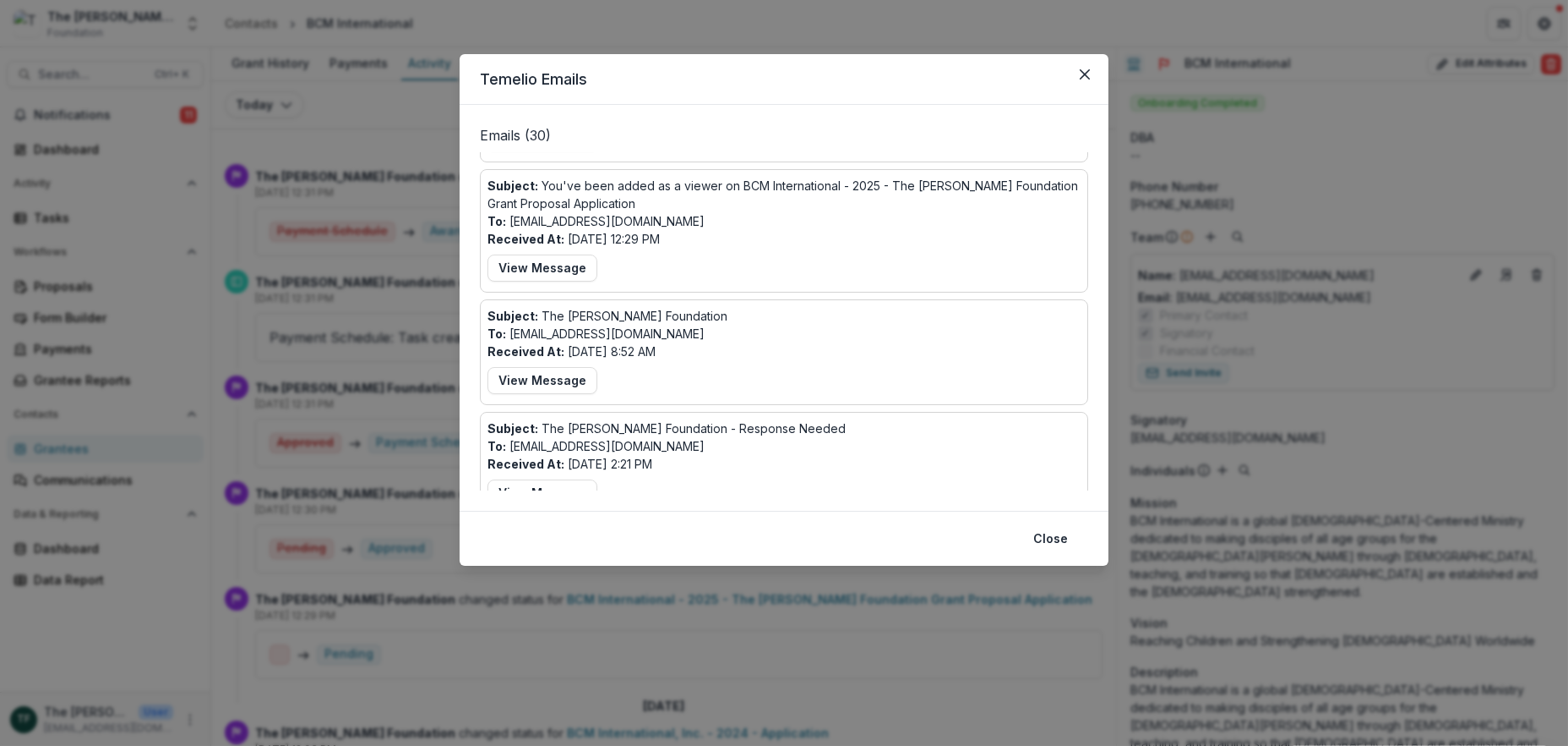
scroll to position [676, 0]
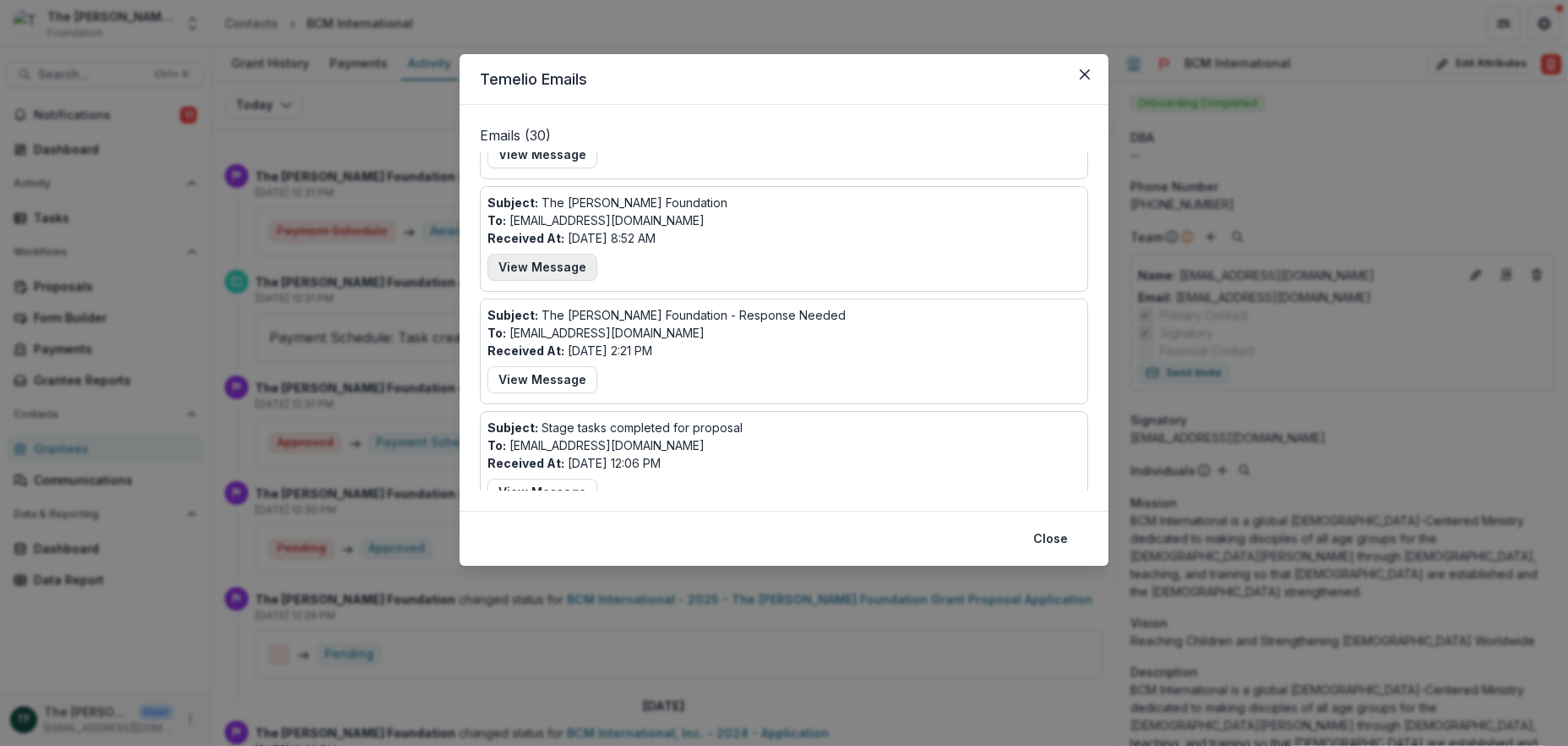
click at [534, 274] on button "View Message" at bounding box center [543, 267] width 110 height 27
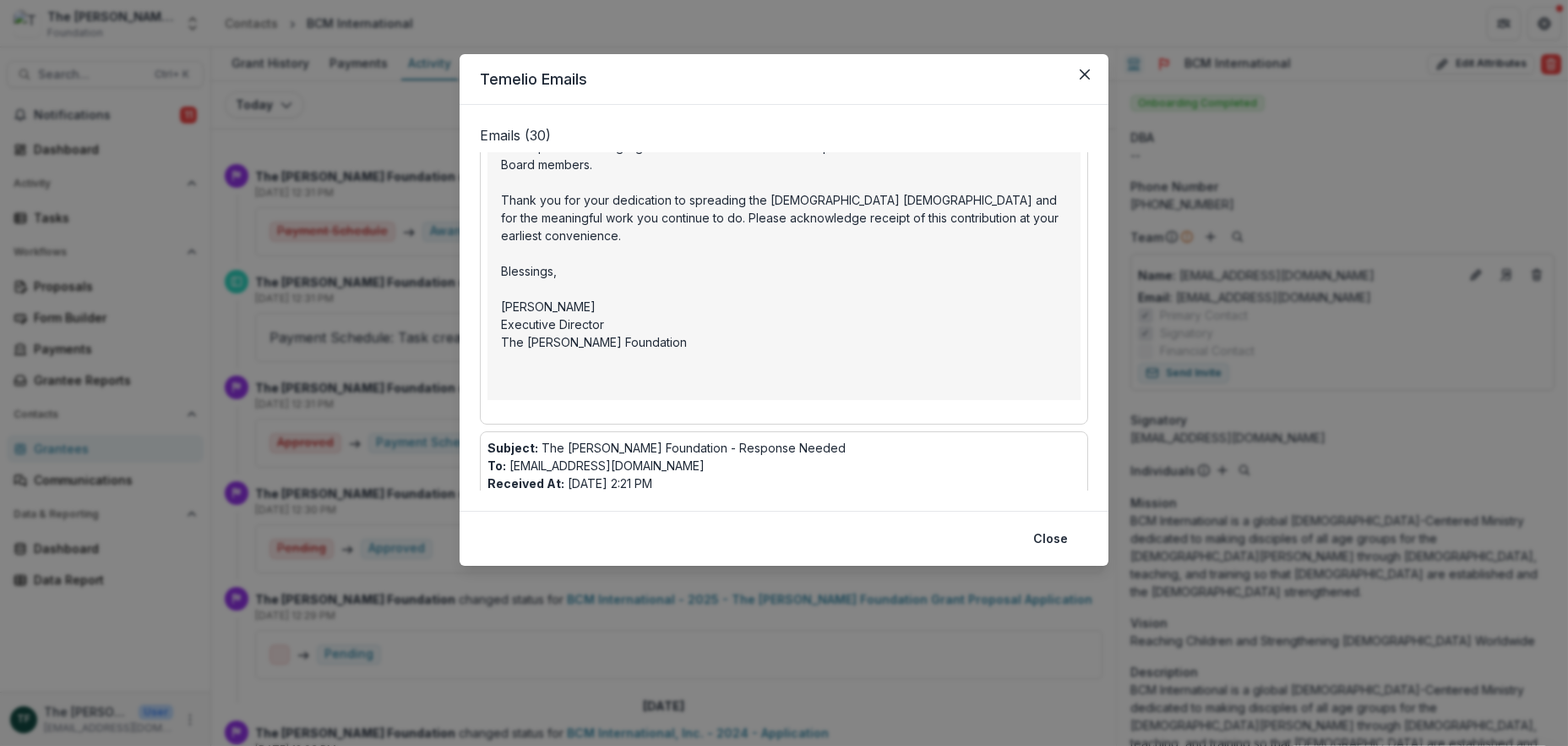
scroll to position [1492, 0]
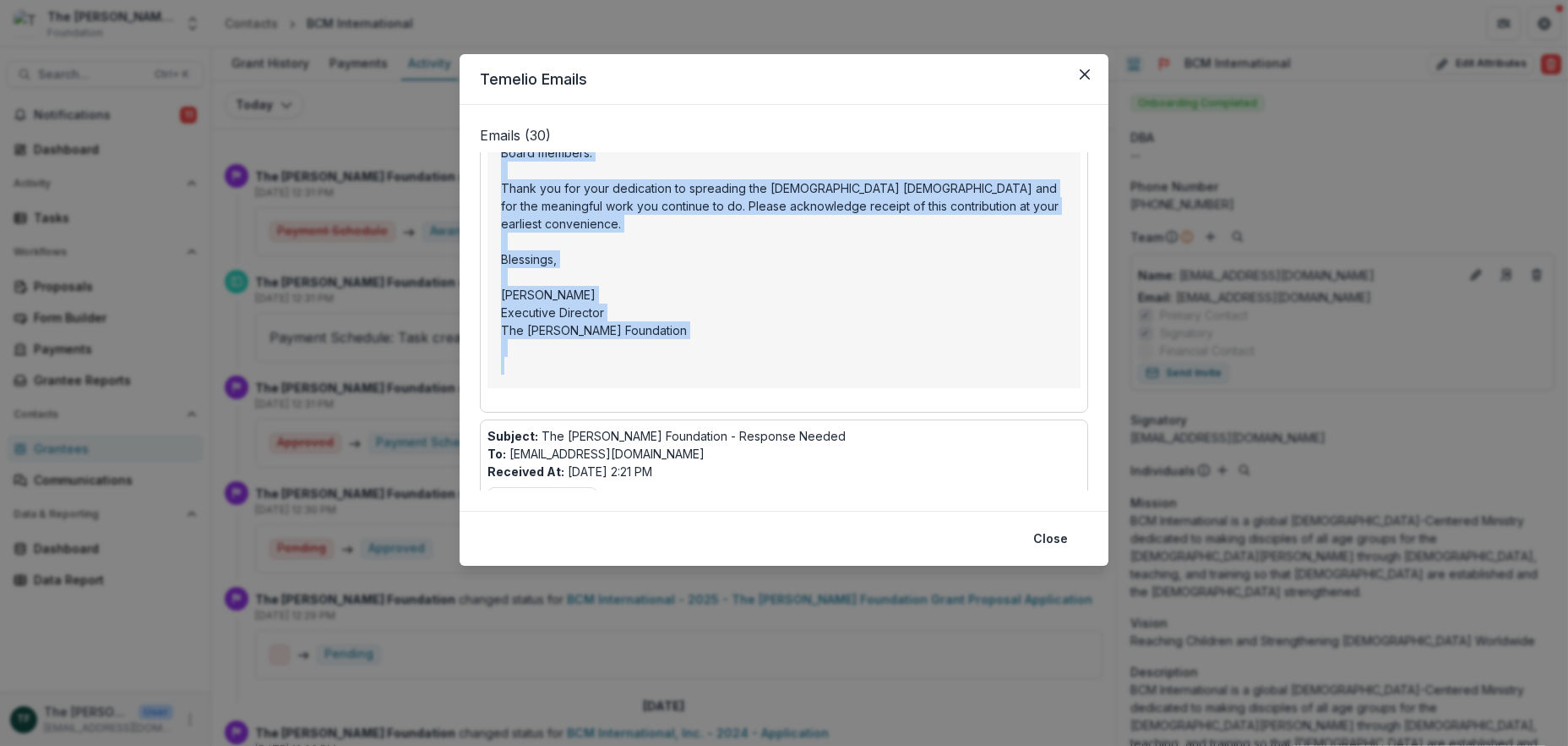
drag, startPoint x: 490, startPoint y: 314, endPoint x: 706, endPoint y: 359, distance: 220.6
copy div "Subject: The Bolick Foundation To: rbroadley@bcmintl.org Received At: Jun 11, 2…"
click at [1074, 76] on button "Close" at bounding box center [1084, 74] width 27 height 27
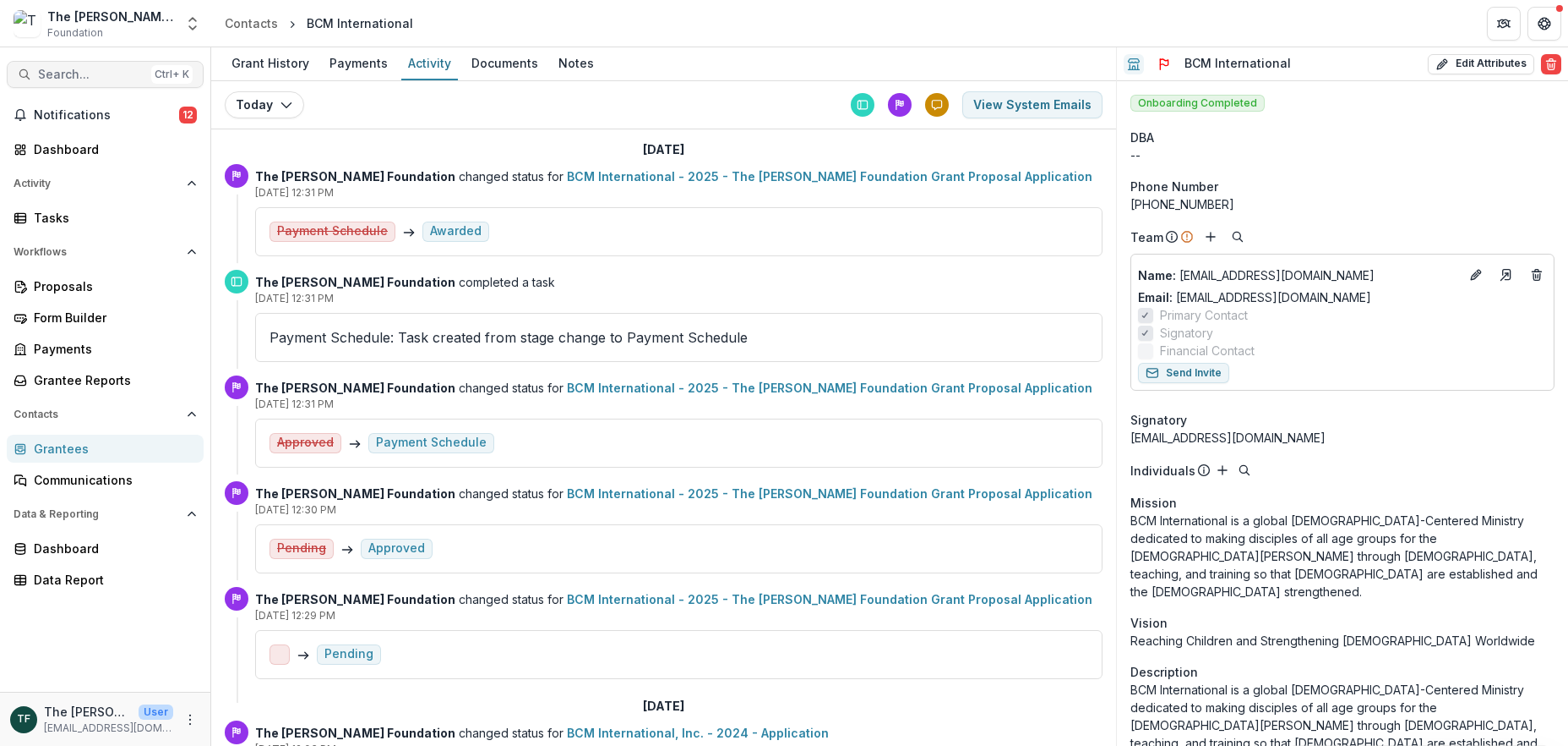
click at [64, 73] on span "Search..." at bounding box center [91, 75] width 107 height 14
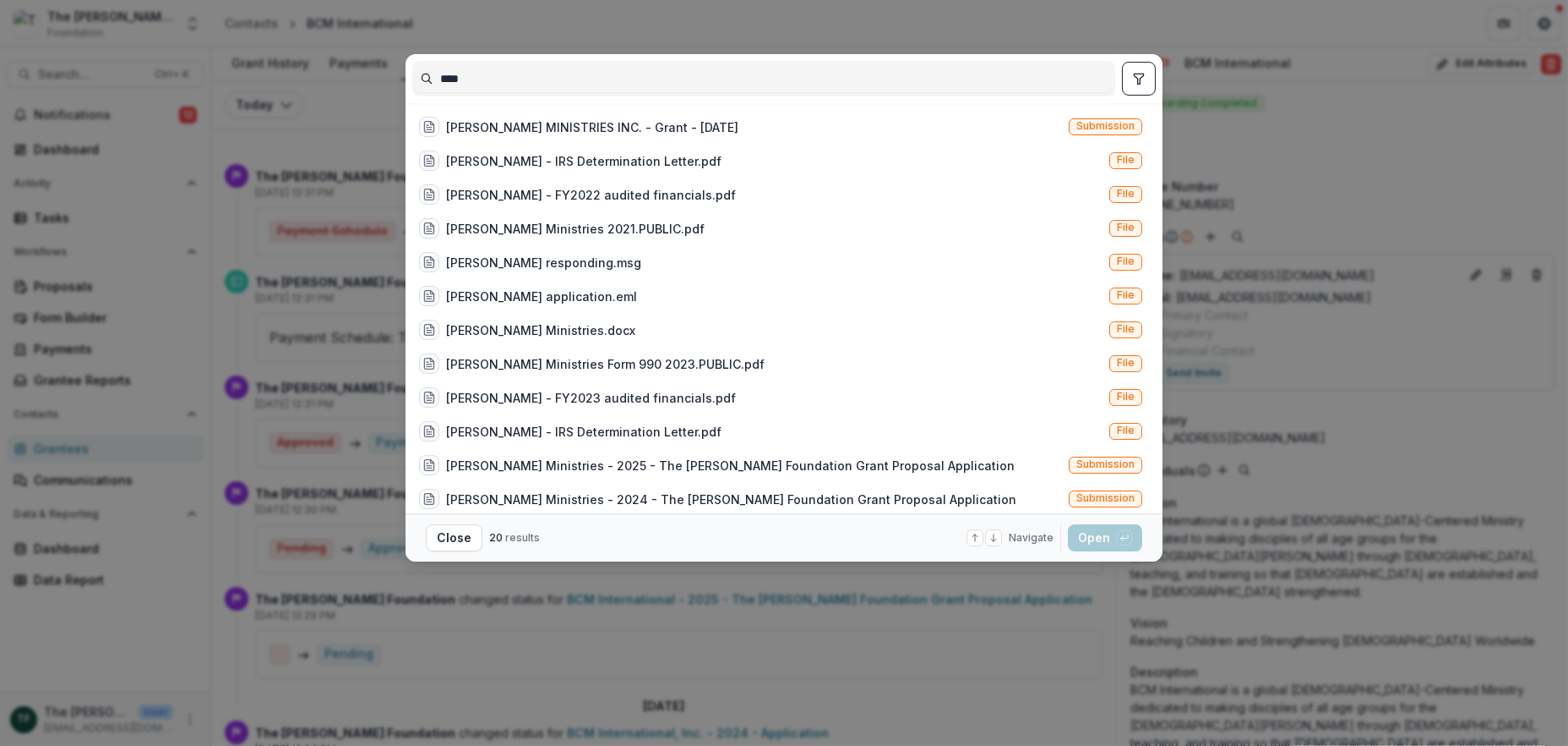
type input "****"
click at [971, 25] on div "**** ELAM MINISTRIES INC. - Grant - 07/01/2022 Submission Elam - IRS Determinat…" at bounding box center [784, 373] width 1568 height 746
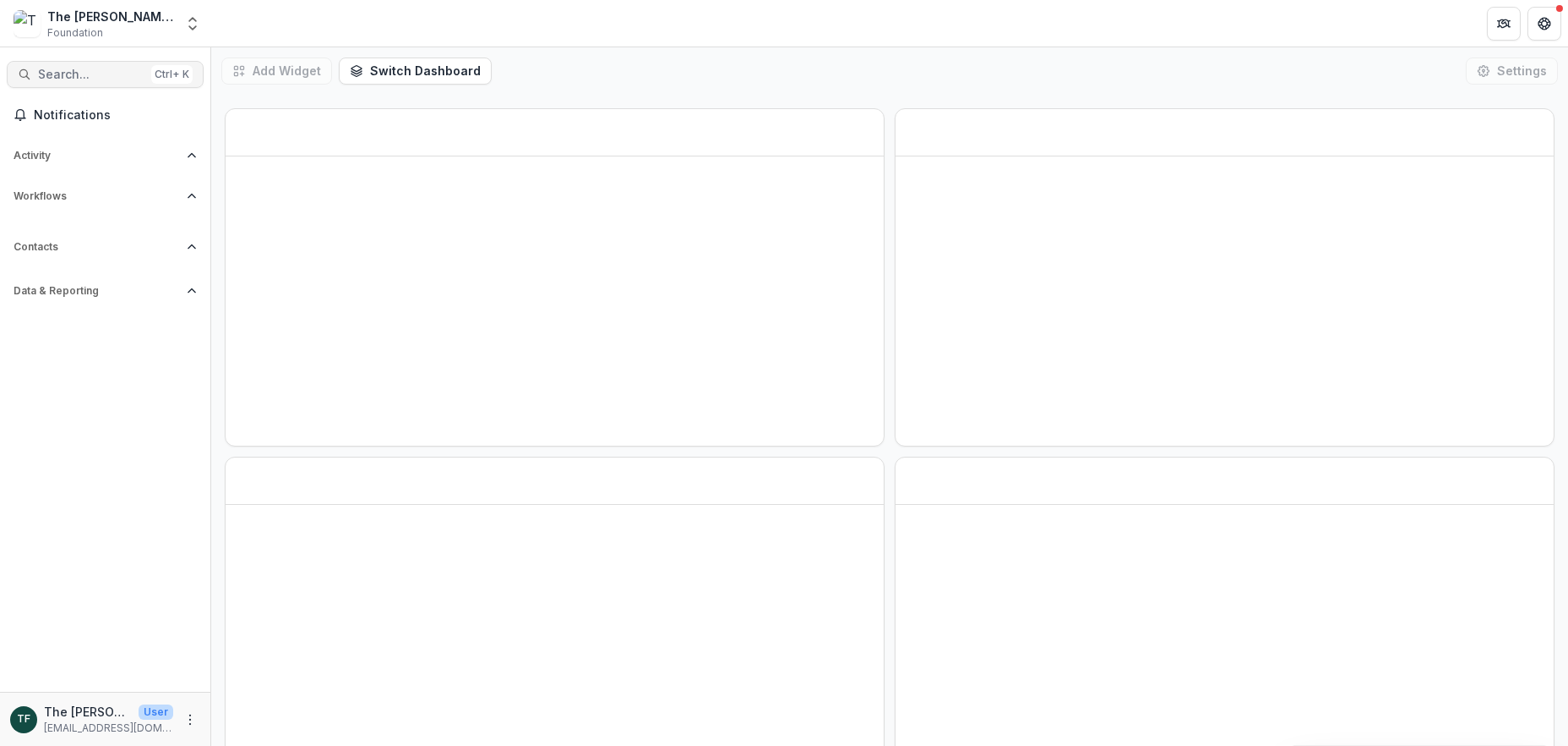
click at [77, 75] on span "Search..." at bounding box center [91, 75] width 107 height 14
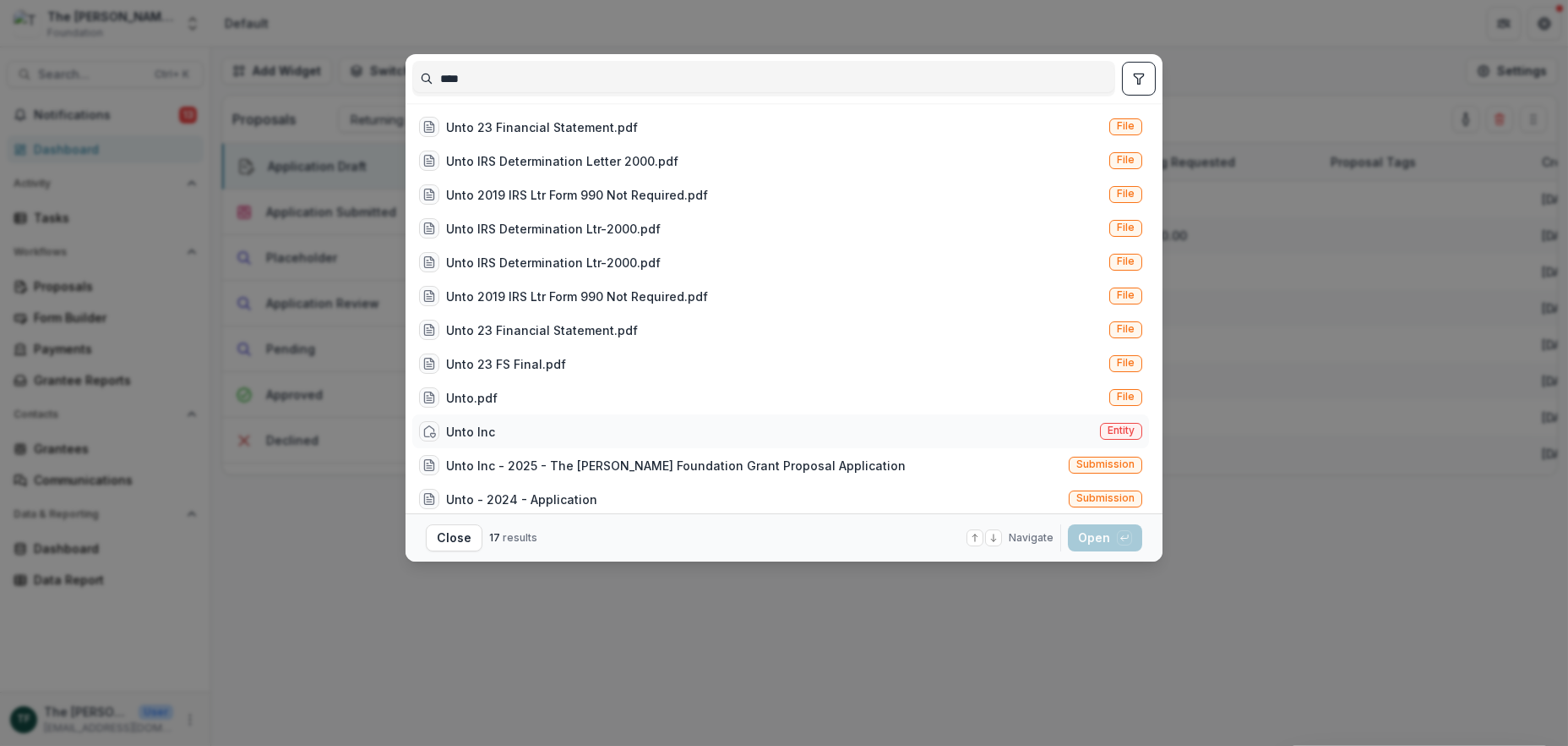
type input "****"
click at [455, 433] on div "Unto Inc" at bounding box center [470, 432] width 49 height 18
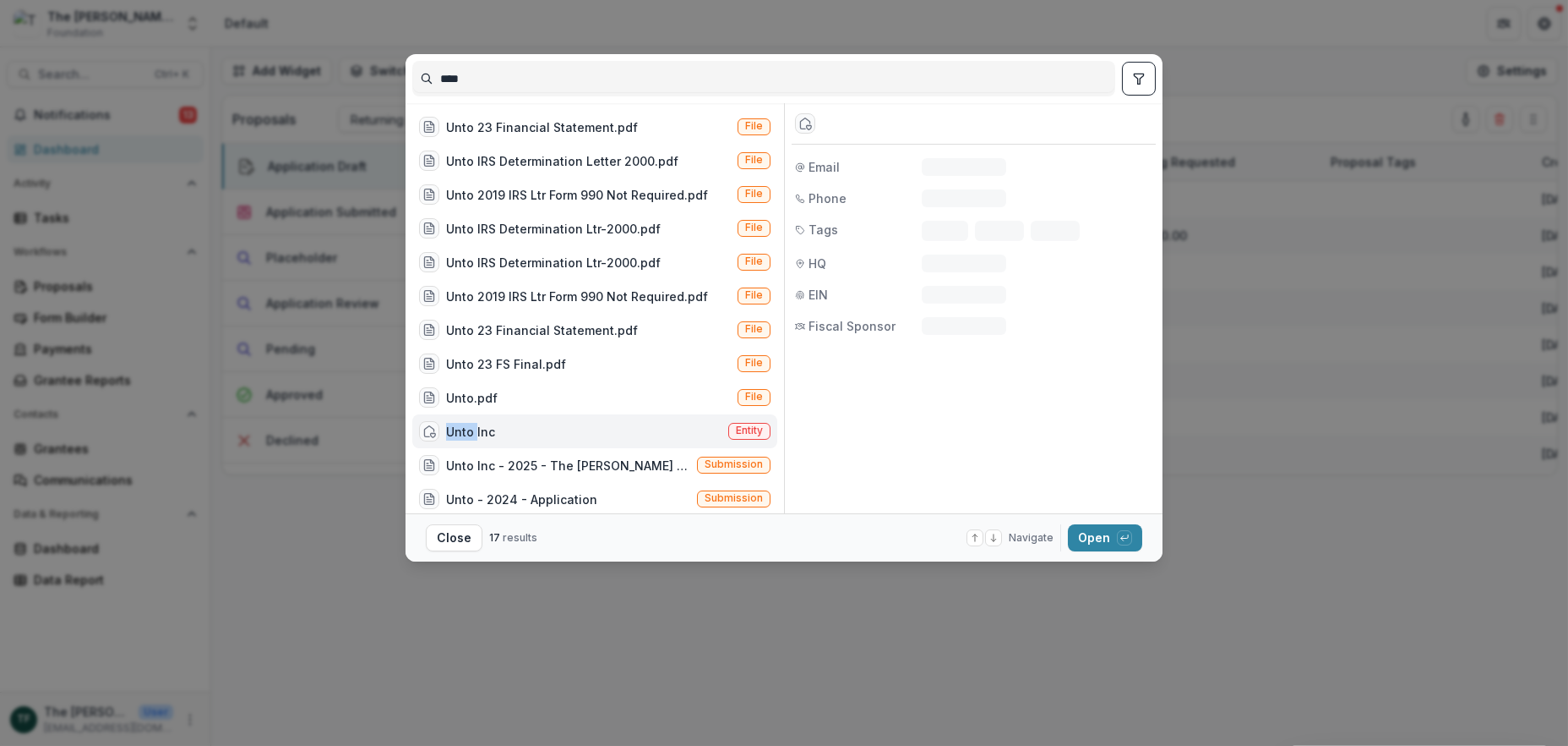
click at [455, 433] on div "Unto Inc" at bounding box center [470, 432] width 49 height 18
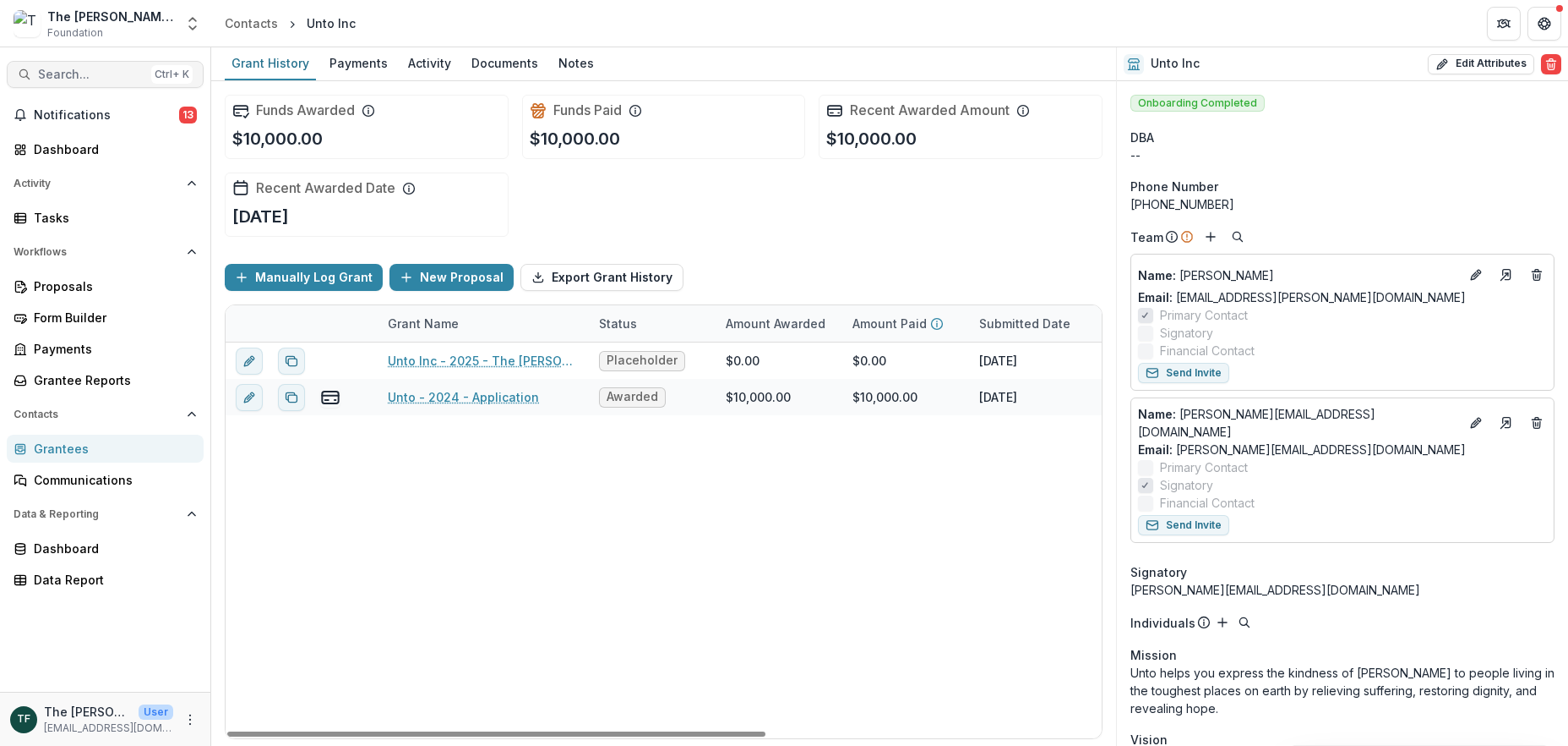
click at [38, 84] on button "Search... Ctrl + K" at bounding box center [105, 74] width 197 height 27
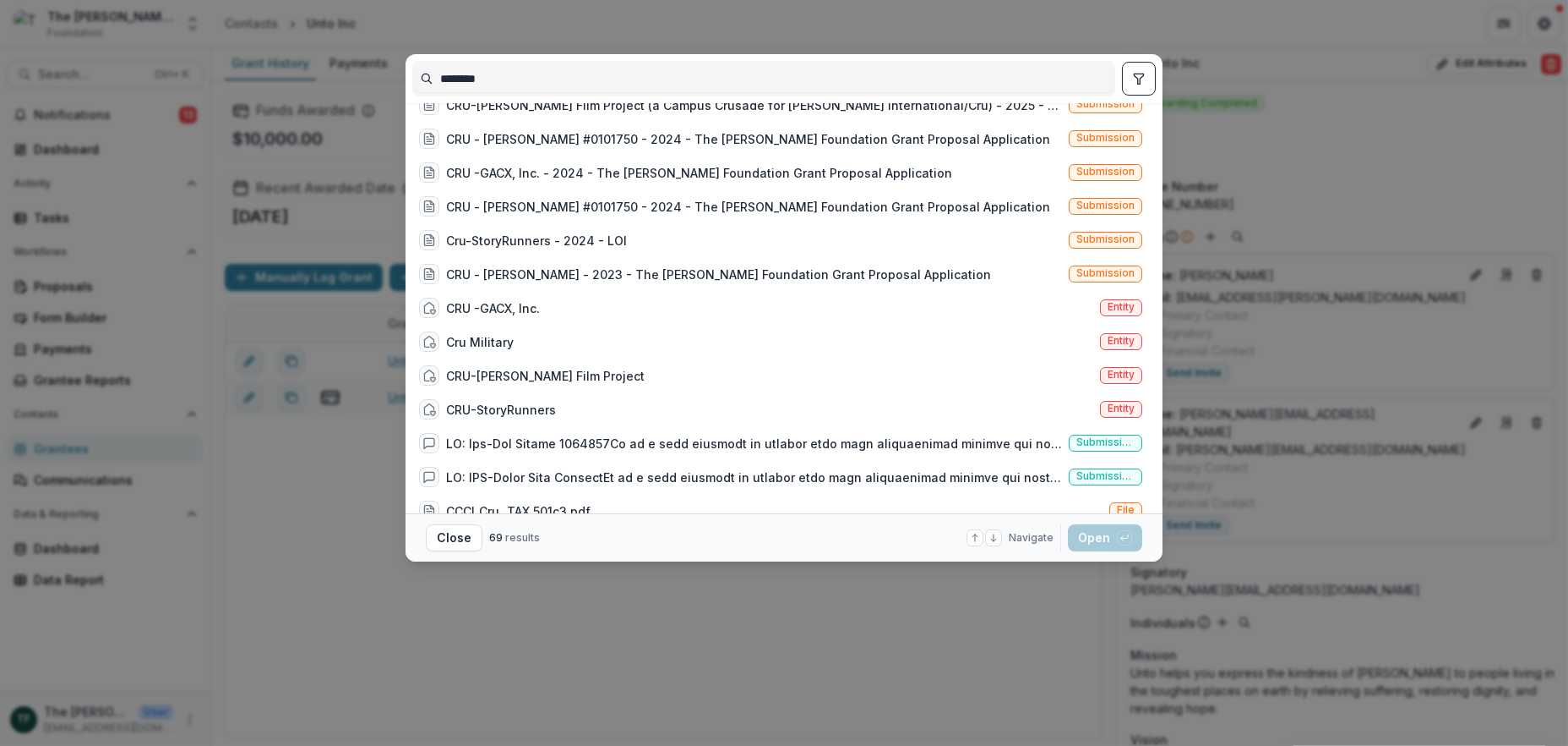
scroll to position [676, 0]
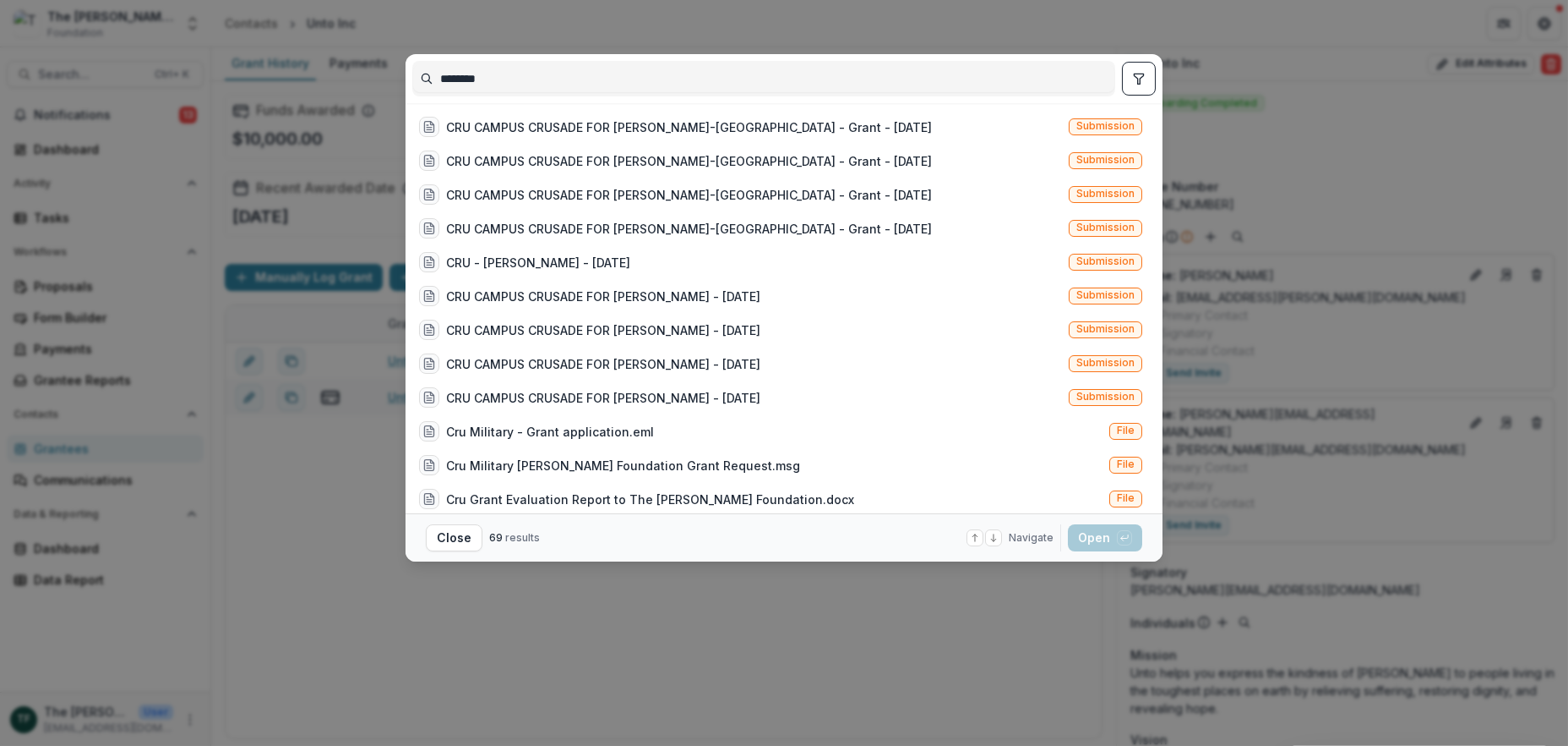
type input "********"
click at [1394, 132] on div "******** CRU CAMPUS CRUSADE FOR [PERSON_NAME][GEOGRAPHIC_DATA] - Grant - [DATE]…" at bounding box center [784, 373] width 1568 height 746
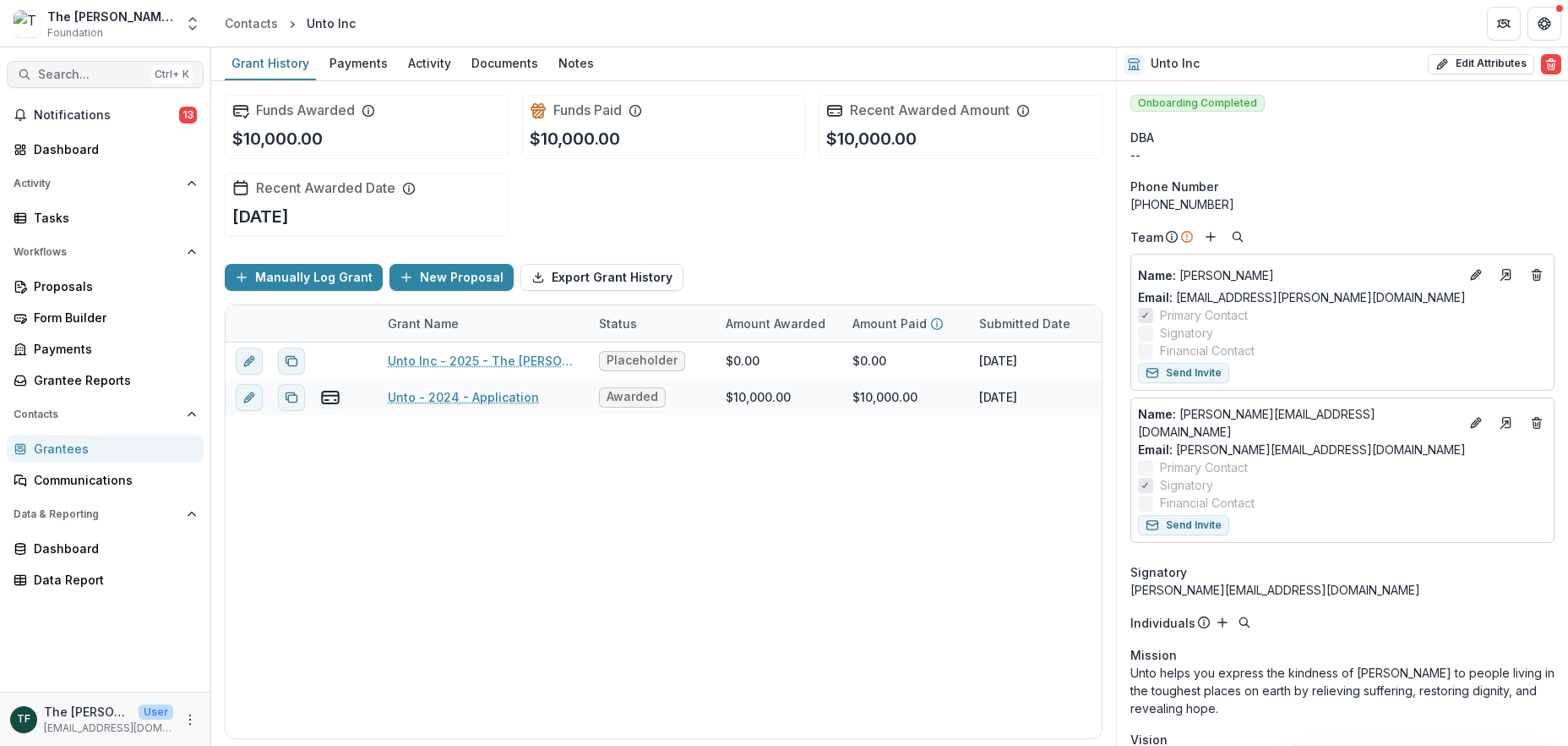
click at [84, 74] on span "Search..." at bounding box center [91, 75] width 107 height 14
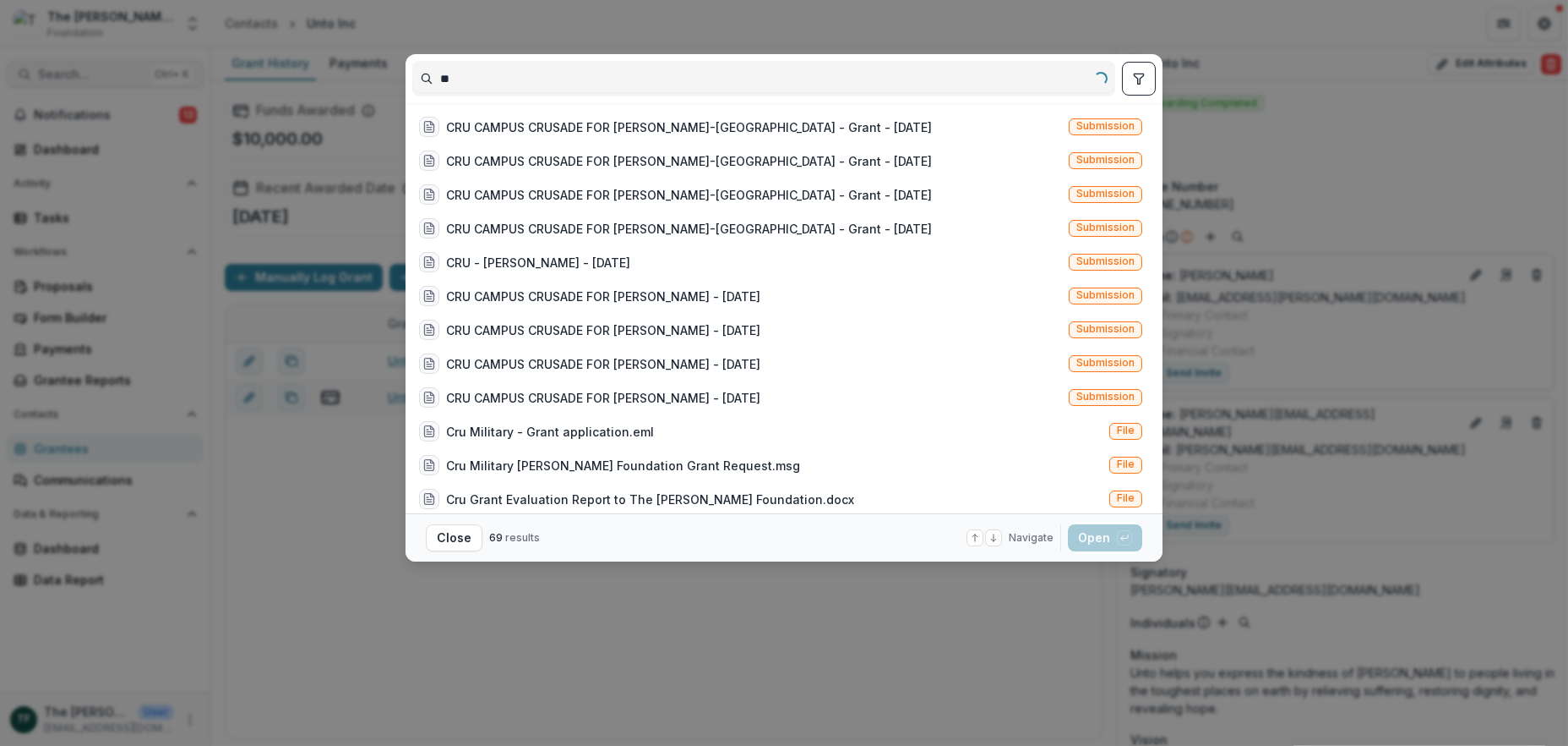
type input "*"
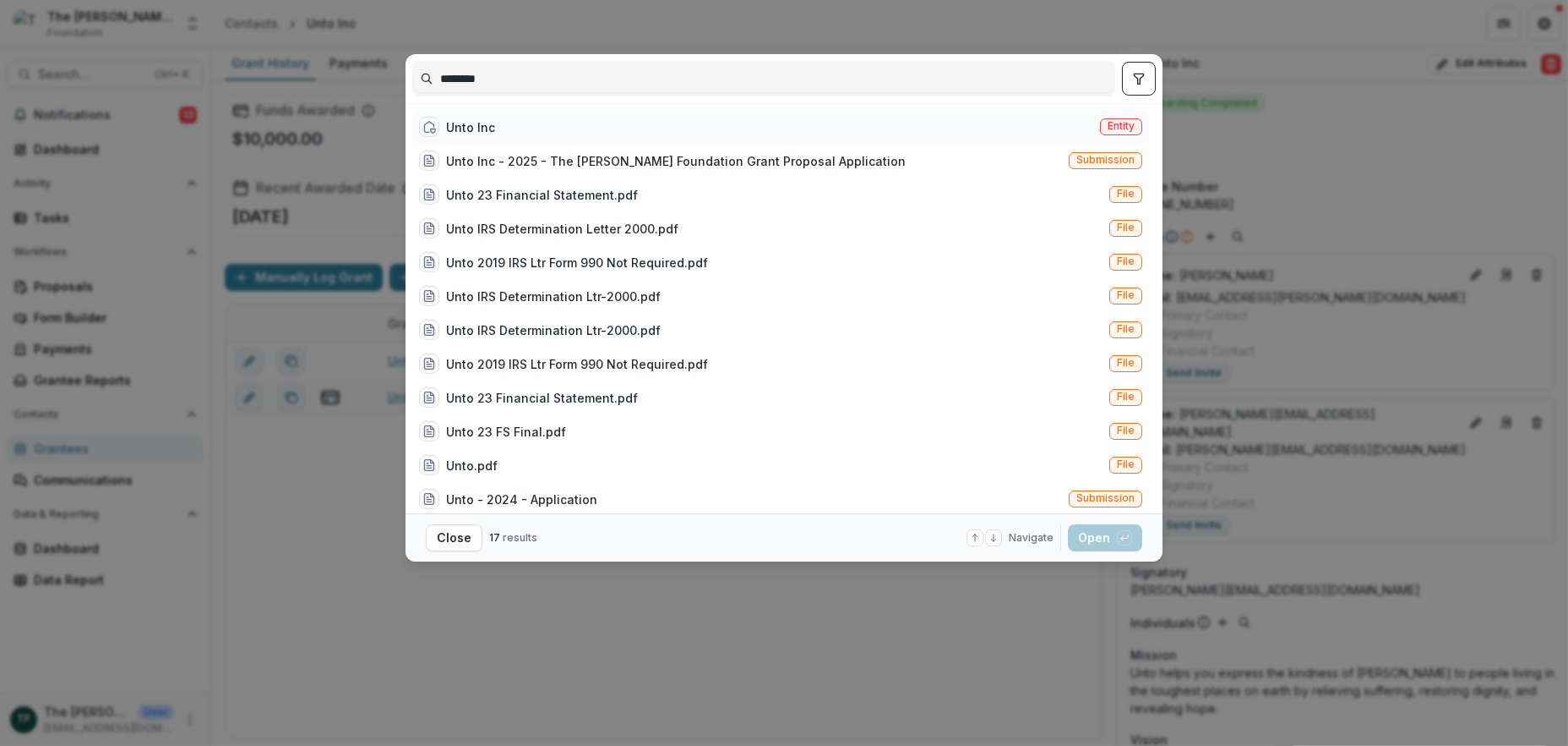
type input "********"
click at [463, 123] on div "Unto Inc" at bounding box center [470, 127] width 49 height 18
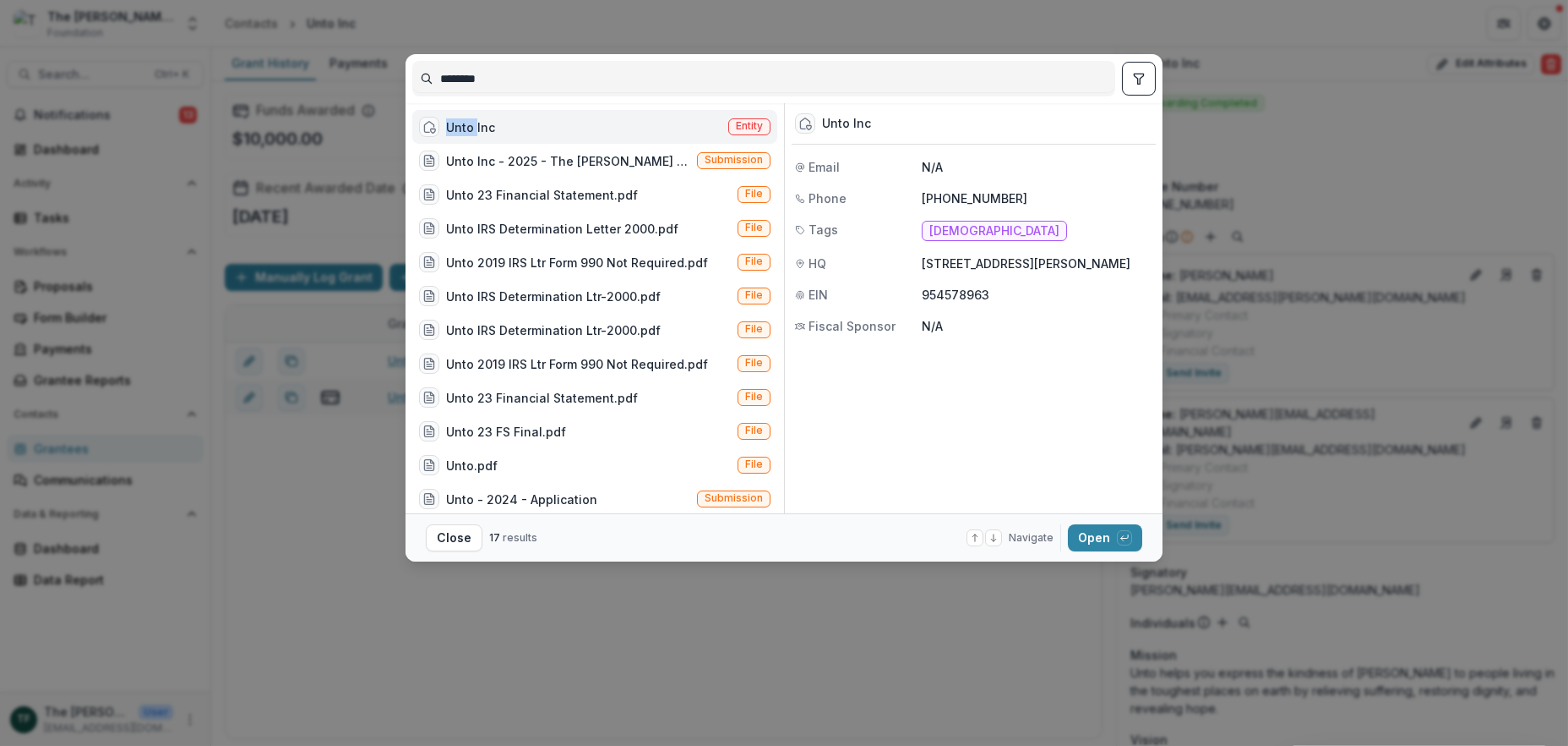
click at [463, 123] on div "Unto Inc" at bounding box center [470, 127] width 49 height 18
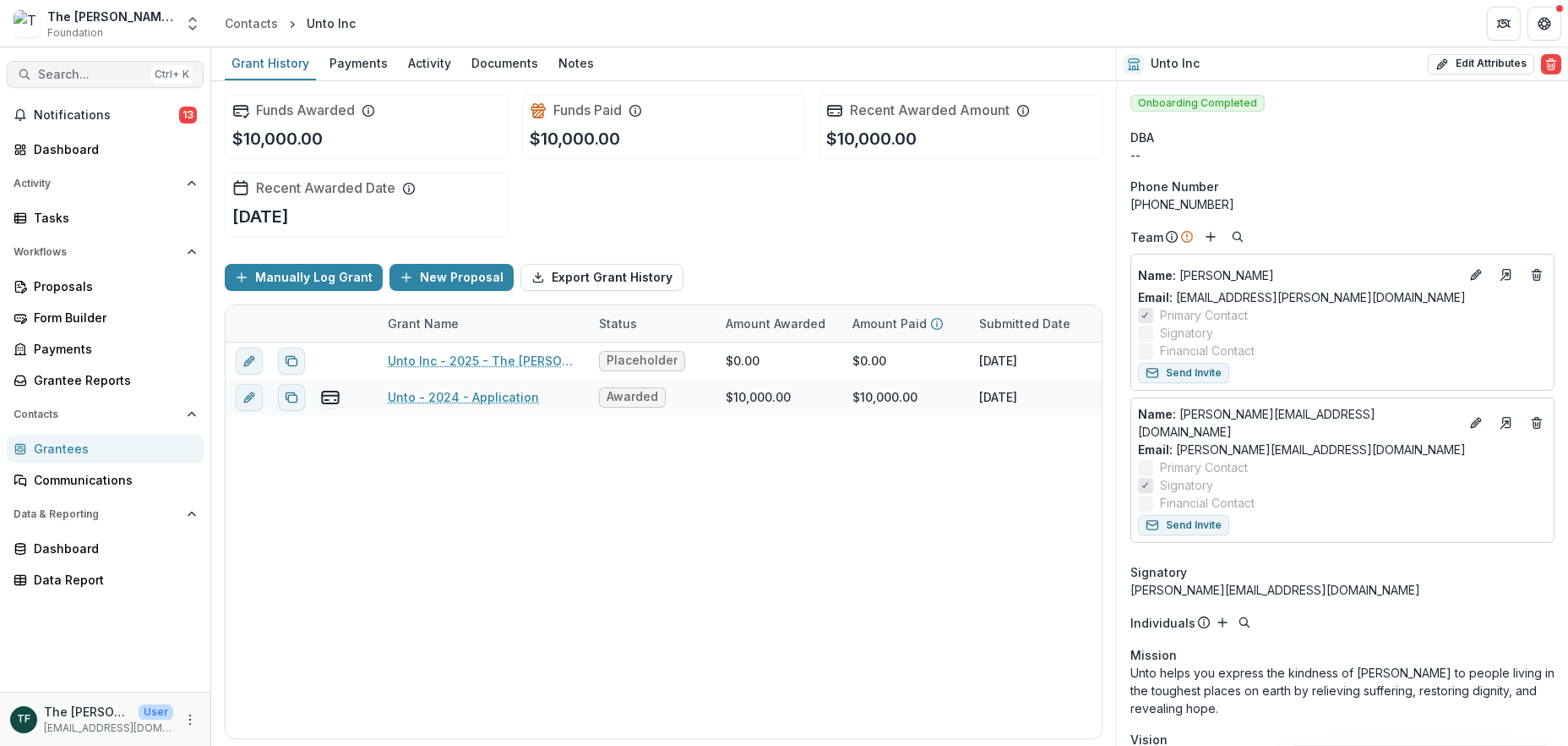
click at [69, 74] on span "Search..." at bounding box center [91, 75] width 107 height 14
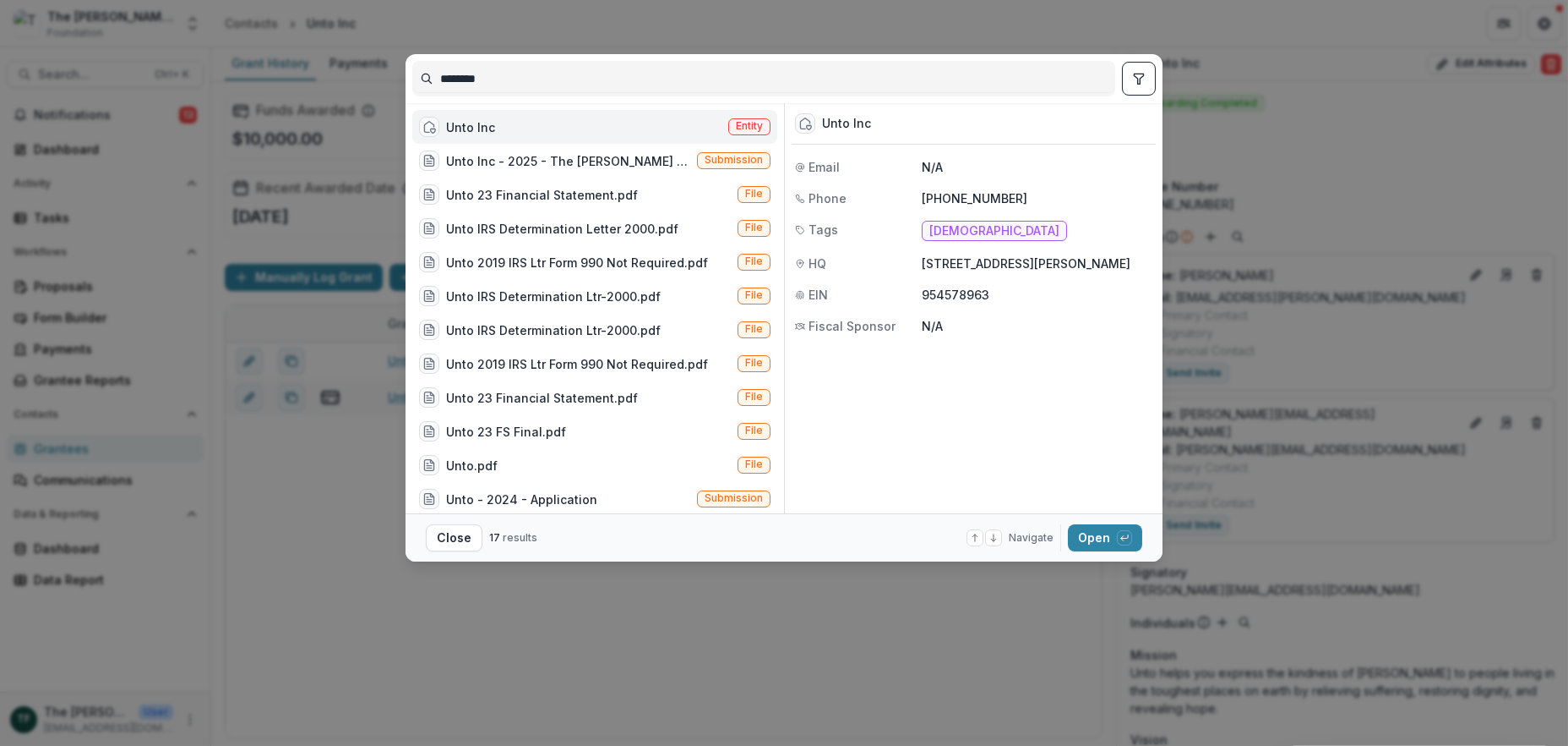
click at [1435, 323] on div "******** Unto Inc Entity Unto Inc - 2025 - The [PERSON_NAME] Foundation Grant P…" at bounding box center [784, 373] width 1568 height 746
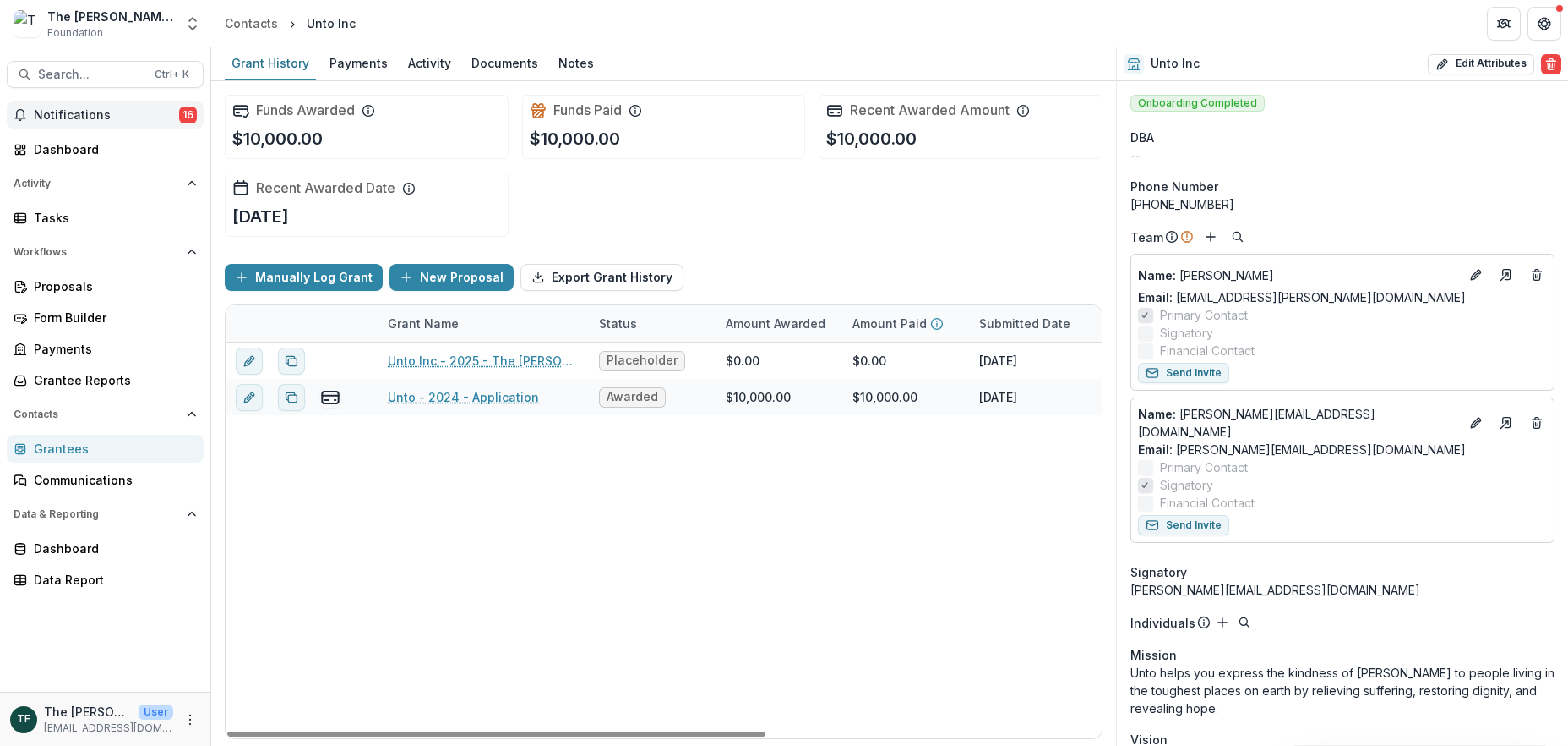
drag, startPoint x: 118, startPoint y: 117, endPoint x: 126, endPoint y: 128, distance: 13.6
click at [118, 116] on span "Notifications" at bounding box center [106, 115] width 145 height 14
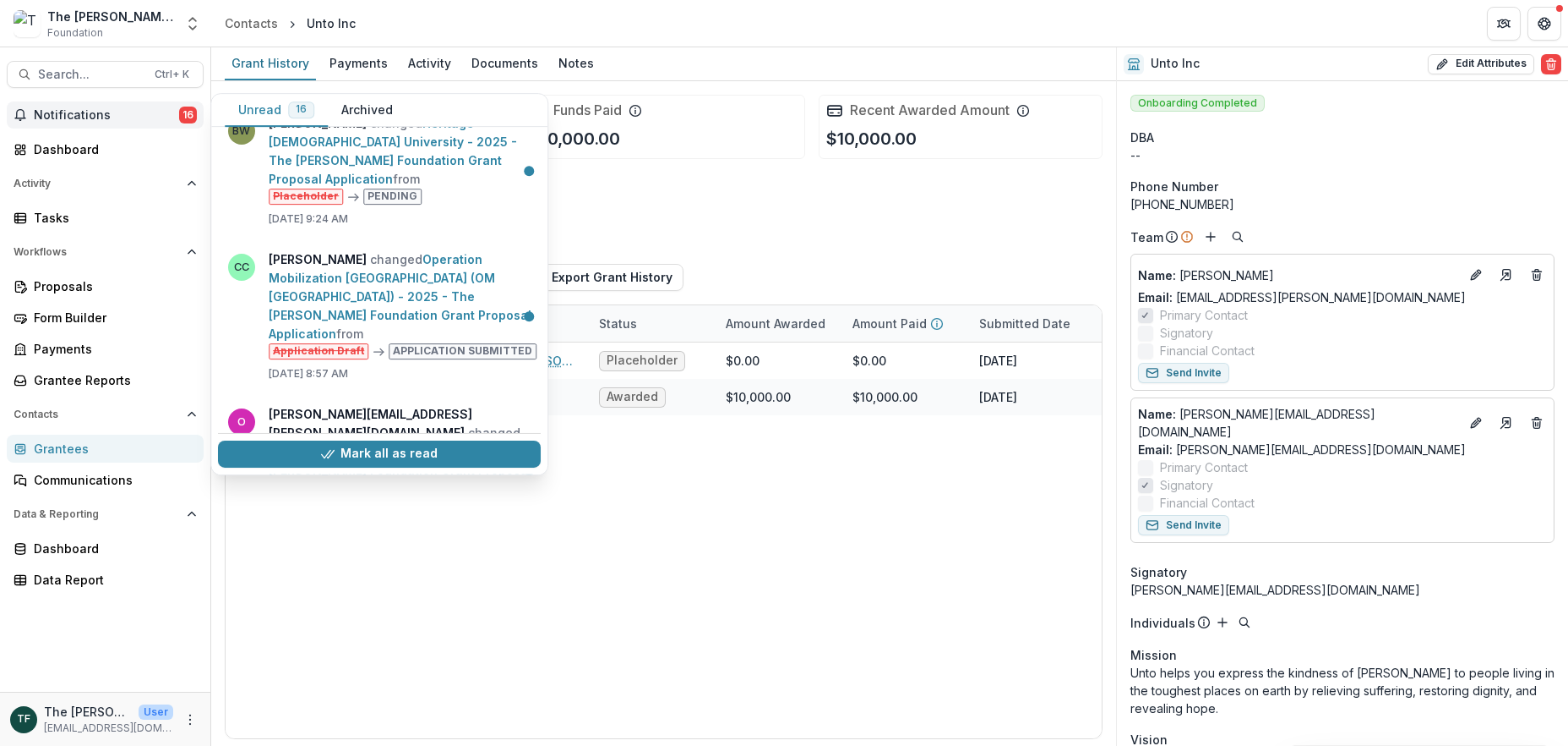
scroll to position [1631, 0]
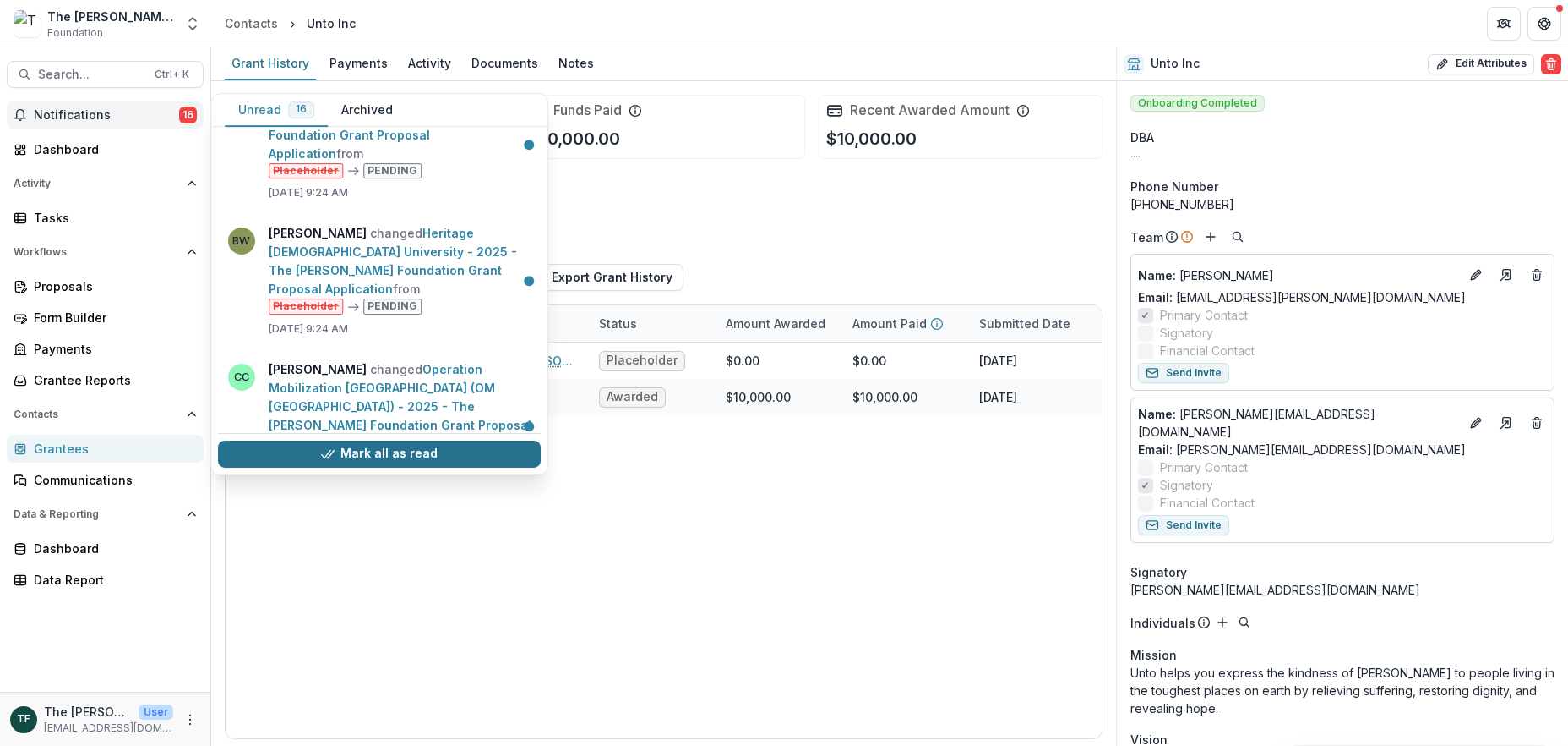
click at [416, 448] on button "Mark all as read" at bounding box center [379, 454] width 323 height 27
